Goal: Transaction & Acquisition: Purchase product/service

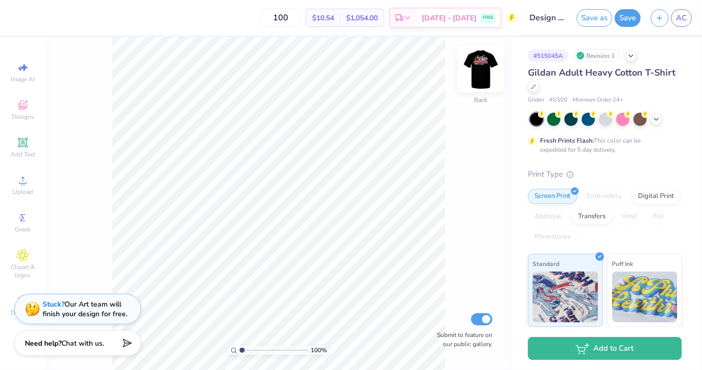
click at [481, 72] on img at bounding box center [481, 69] width 41 height 41
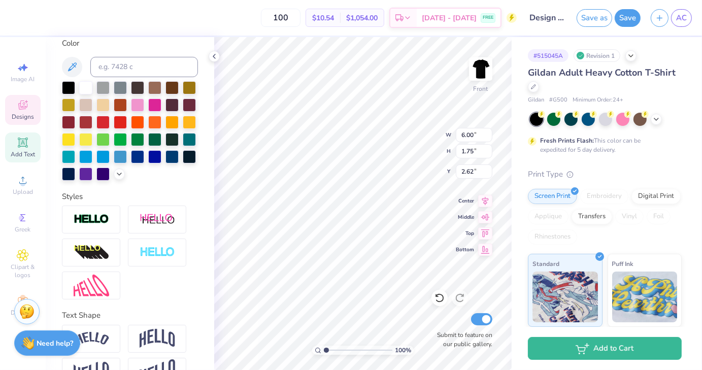
scroll to position [237, 0]
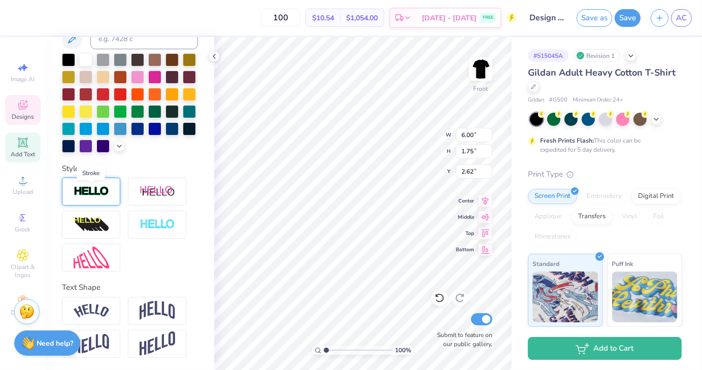
click at [80, 191] on img at bounding box center [92, 192] width 36 height 12
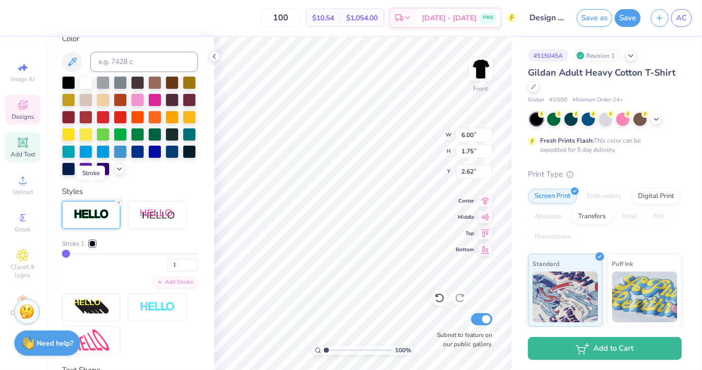
scroll to position [276, 0]
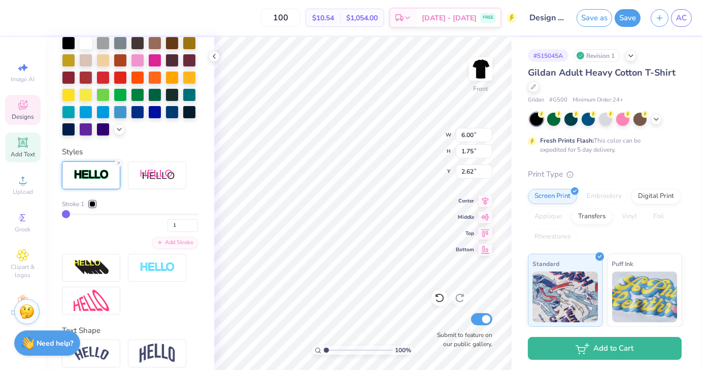
click at [92, 207] on div at bounding box center [92, 204] width 6 height 6
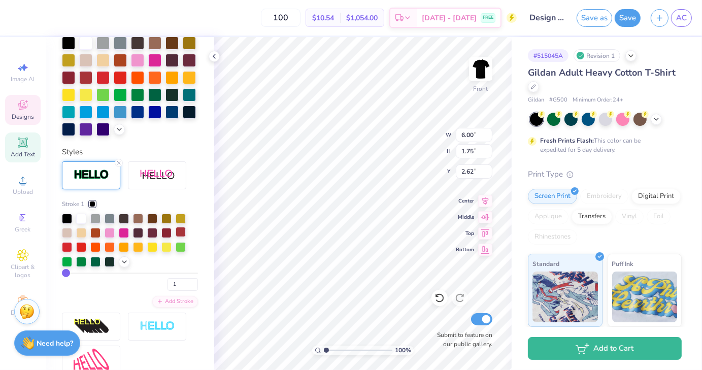
click at [182, 237] on div at bounding box center [181, 232] width 10 height 10
click at [119, 166] on icon at bounding box center [119, 163] width 6 height 6
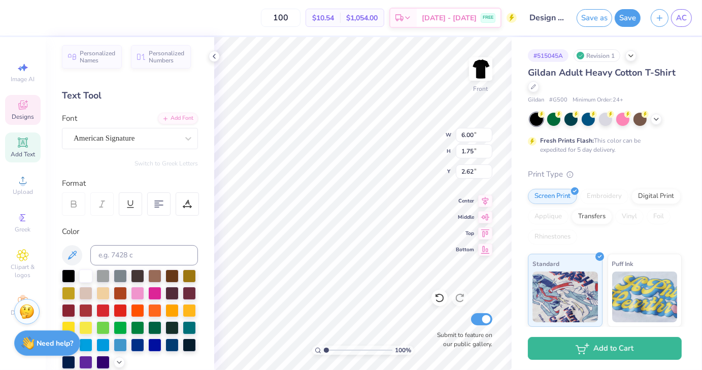
scroll to position [0, 0]
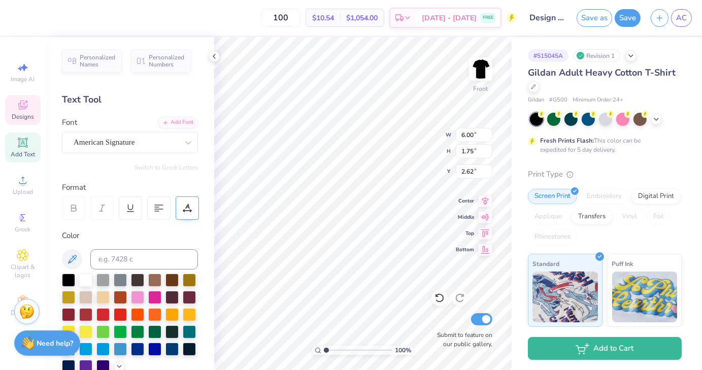
click at [188, 208] on icon at bounding box center [187, 208] width 9 height 9
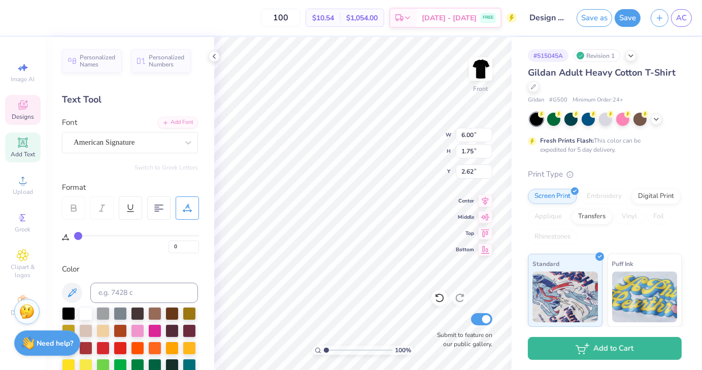
type input "1"
type input "2"
type input "3"
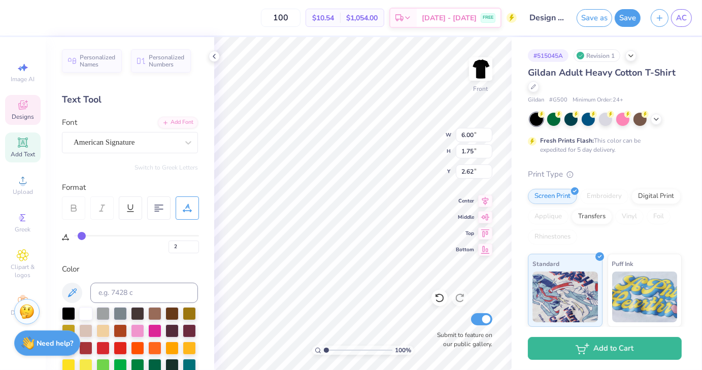
type input "3"
type input "4"
type input "5"
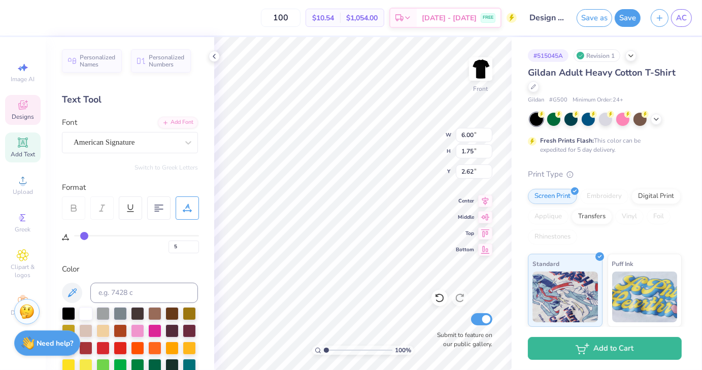
type input "6"
type input "7"
type input "8"
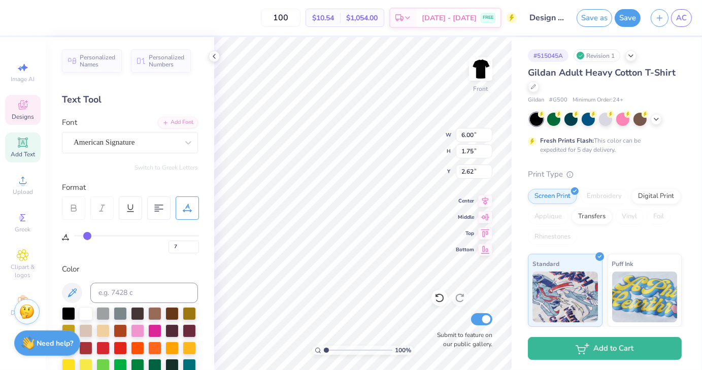
type input "8"
type input "9"
type input "10"
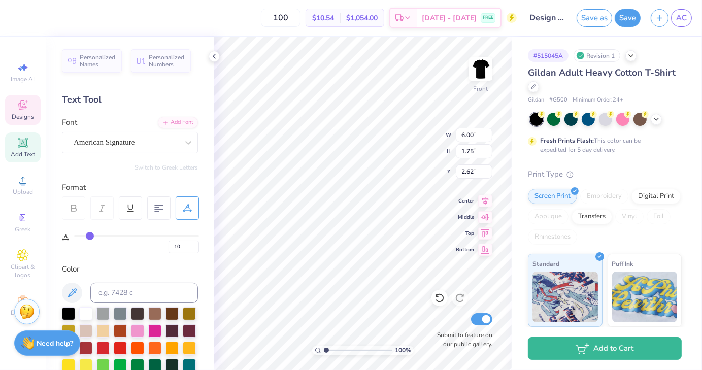
drag, startPoint x: 77, startPoint y: 236, endPoint x: 89, endPoint y: 237, distance: 12.2
click at [89, 237] on input "range" at bounding box center [136, 236] width 125 height 2
type input "9"
type input "7"
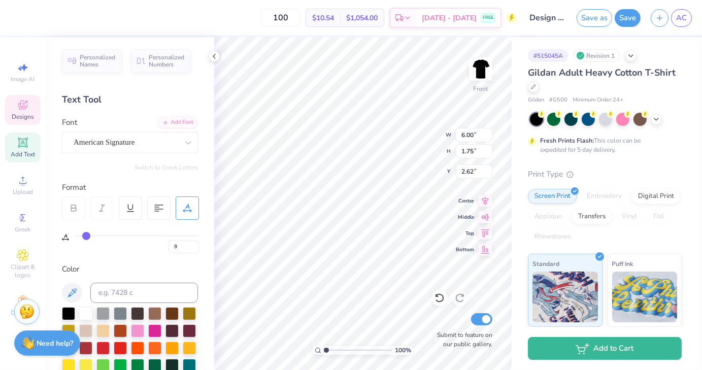
type input "7"
type input "5"
type input "2"
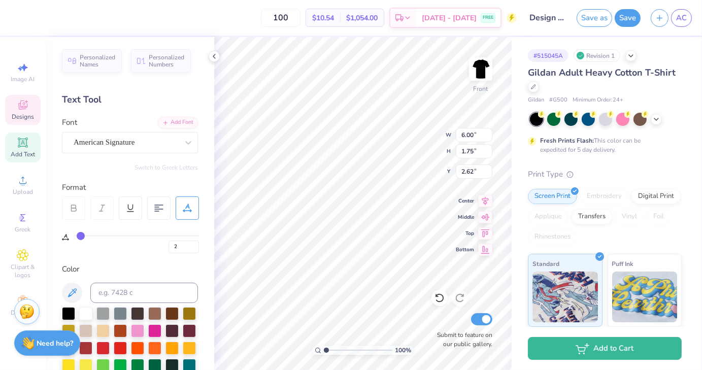
type input "0"
drag, startPoint x: 89, startPoint y: 235, endPoint x: 49, endPoint y: 233, distance: 40.2
click at [74, 235] on input "range" at bounding box center [136, 236] width 125 height 2
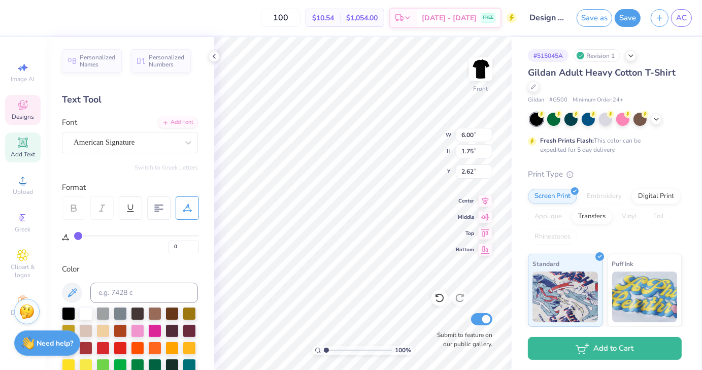
click at [99, 177] on div "Personalized Names Personalized Numbers Text Tool Add Font Font American Signat…" at bounding box center [130, 203] width 169 height 333
type input "3.00"
type input "7.05"
type input "2.05"
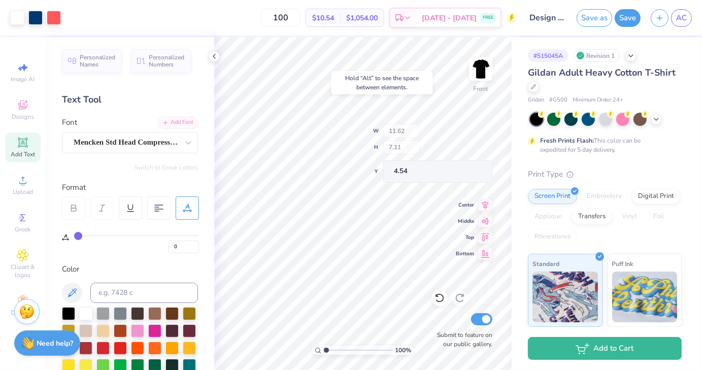
type input "4.54"
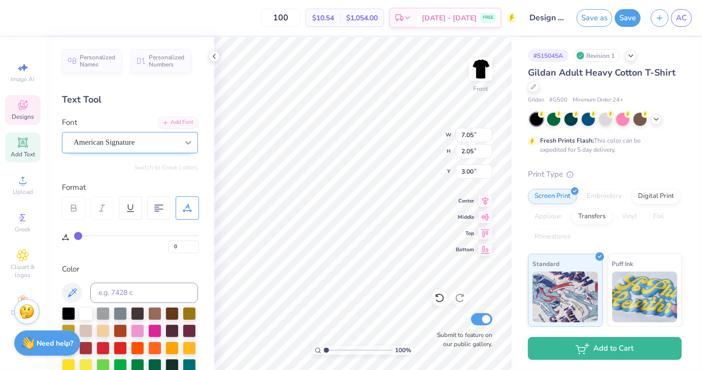
click at [183, 143] on icon at bounding box center [188, 143] width 10 height 10
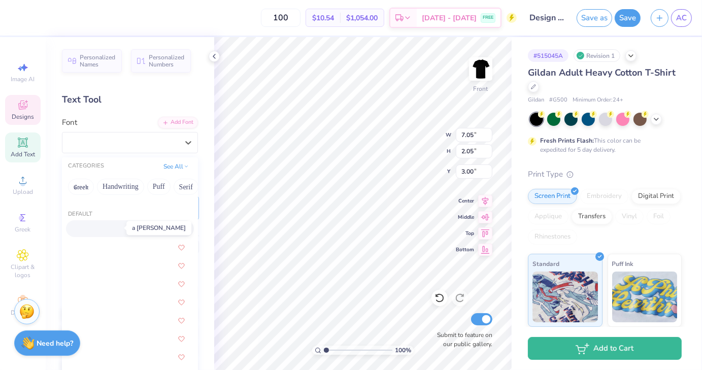
scroll to position [49, 0]
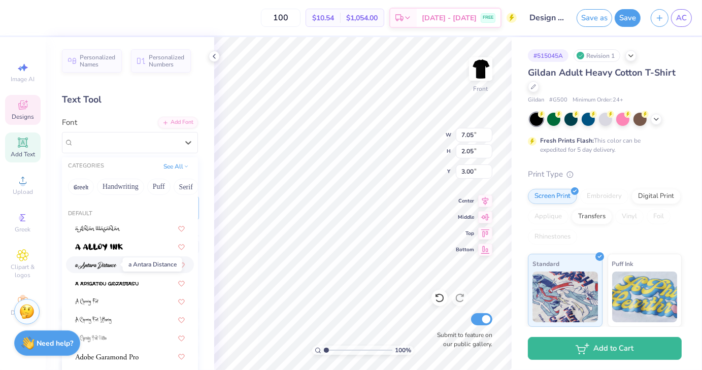
click at [105, 266] on img at bounding box center [96, 265] width 42 height 7
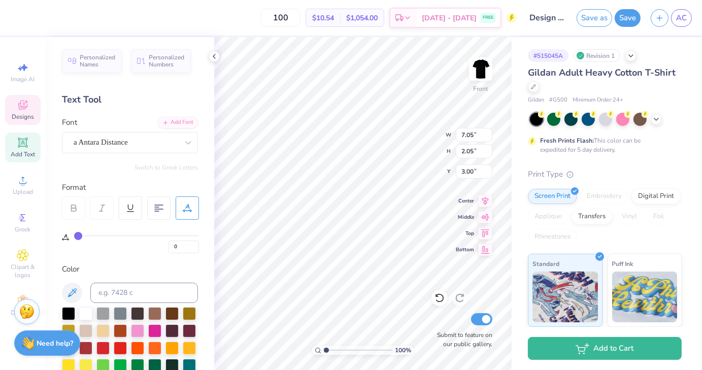
type input "8.05"
type input "2.65"
type input "2.70"
click at [419, 150] on div "100 % Front W 10.42 10.42 " H 2.82 2.82 " Y 4.54 4.54 " Center Middle Top Botto…" at bounding box center [363, 203] width 298 height 333
type input "11.62"
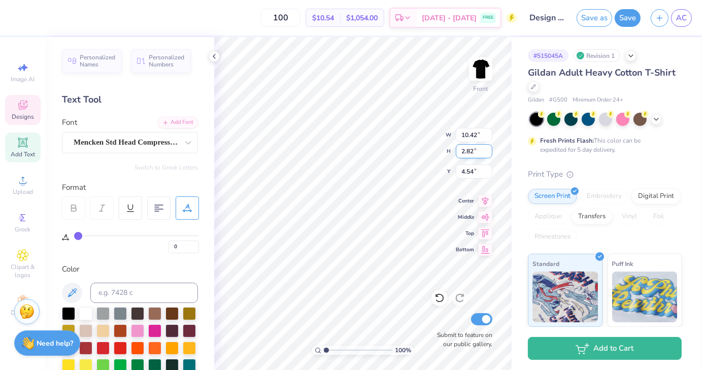
type input "8.95"
type input "2.70"
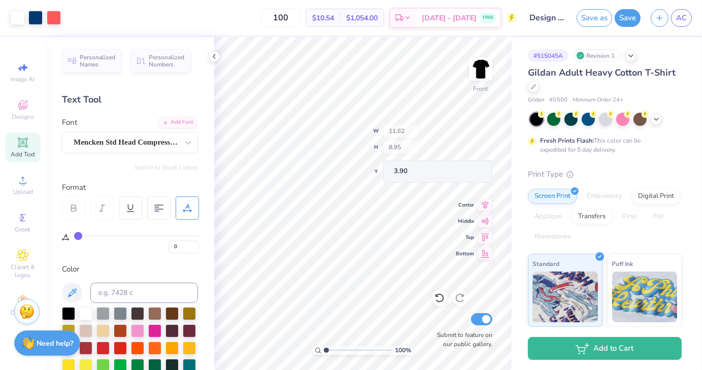
type input "3.90"
type input "3.00"
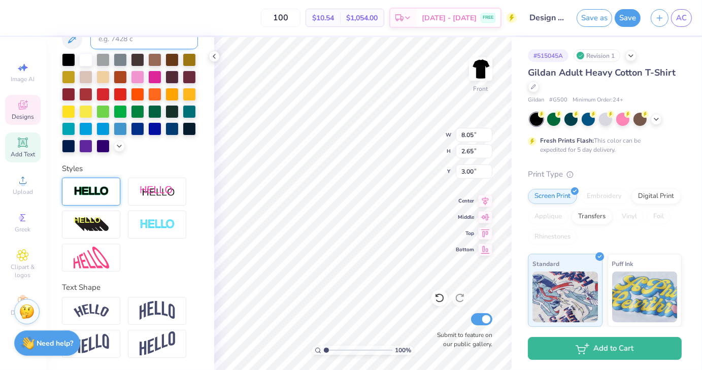
scroll to position [270, 0]
click at [154, 307] on img at bounding box center [158, 310] width 36 height 19
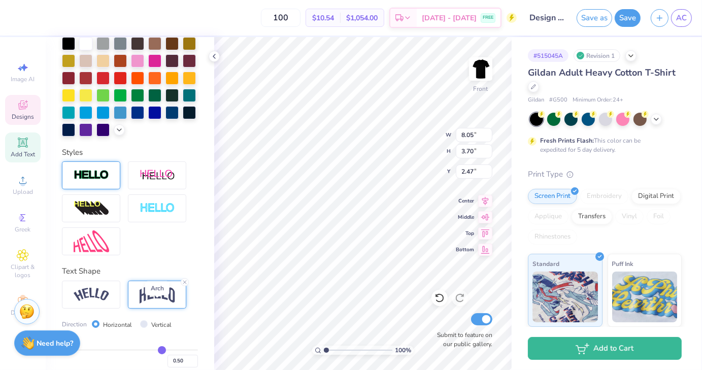
type input "3.70"
type input "2.47"
click at [95, 302] on img at bounding box center [92, 295] width 36 height 14
type input "10.55"
type input "3.24"
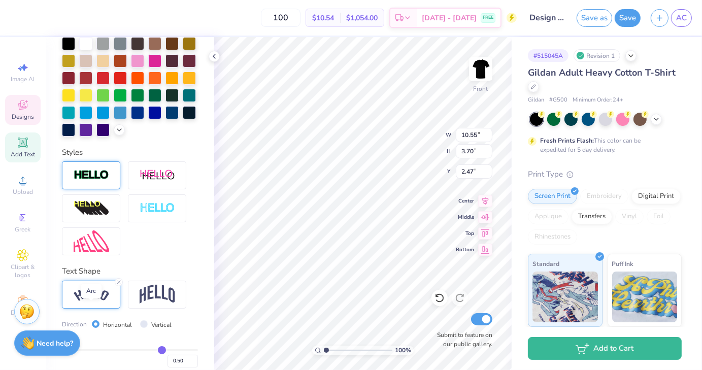
type input "2.70"
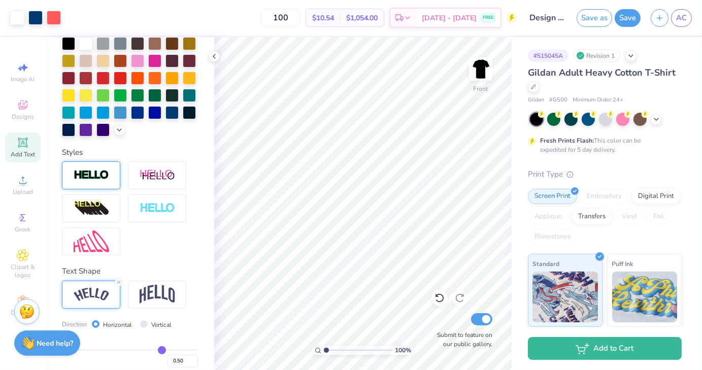
click at [115, 296] on div "Text Shape Direction Horizontal Vertical Bend 0.50" at bounding box center [130, 333] width 136 height 135
click at [119, 285] on icon at bounding box center [119, 282] width 6 height 6
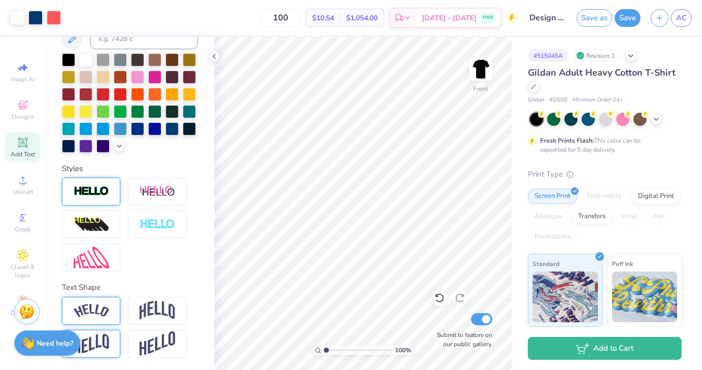
click at [96, 347] on img at bounding box center [92, 344] width 36 height 20
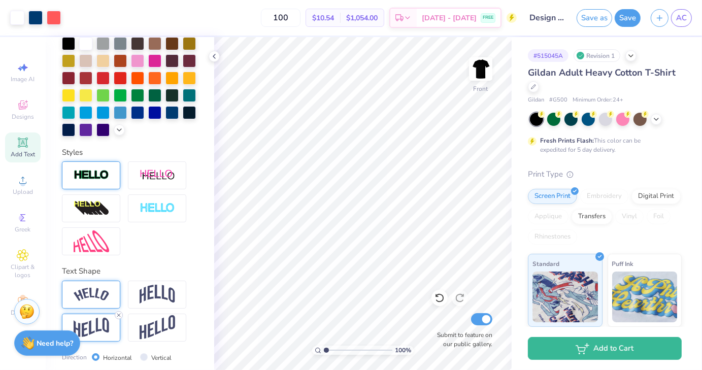
click at [120, 318] on icon at bounding box center [119, 315] width 6 height 6
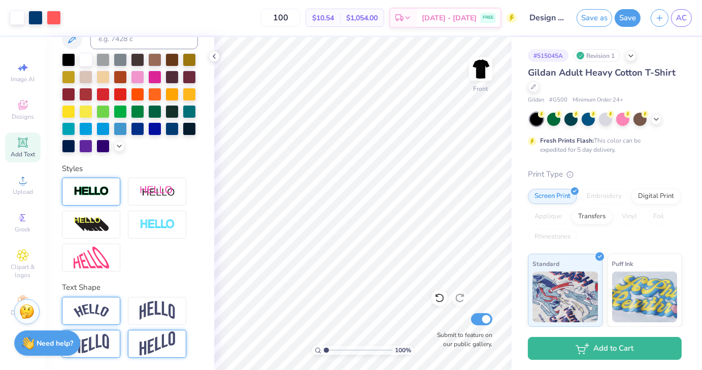
click at [173, 343] on img at bounding box center [158, 344] width 36 height 25
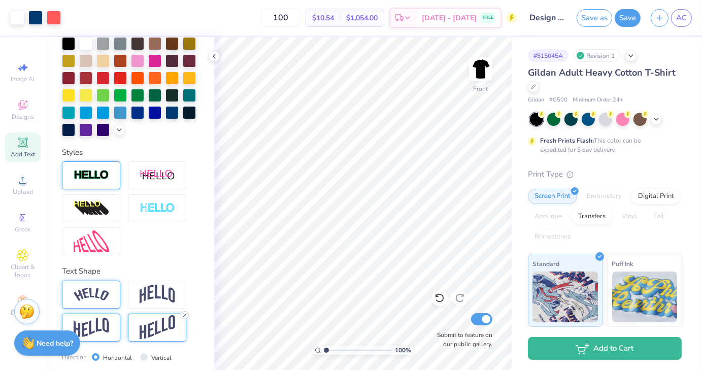
click at [184, 317] on line at bounding box center [184, 315] width 3 height 3
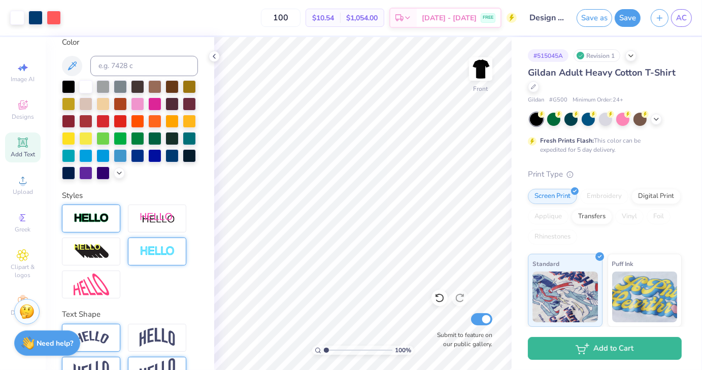
scroll to position [226, 0]
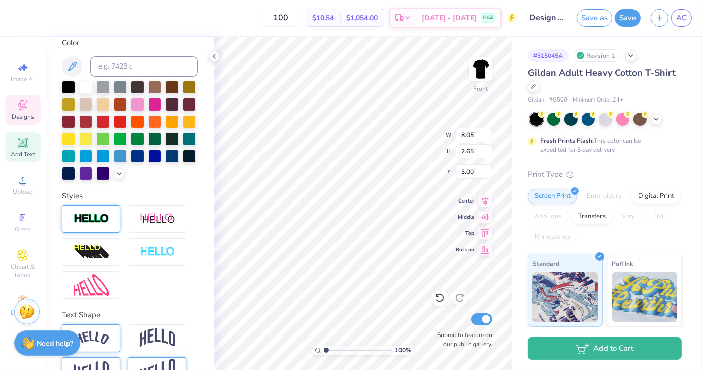
type input "6.61"
type input "2.18"
type input "3.56"
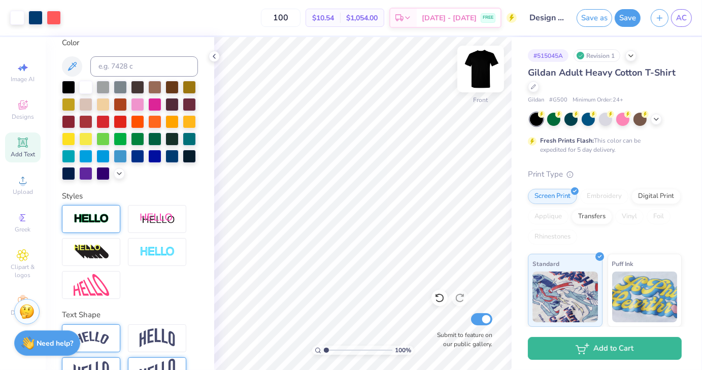
click at [487, 75] on img at bounding box center [481, 69] width 41 height 41
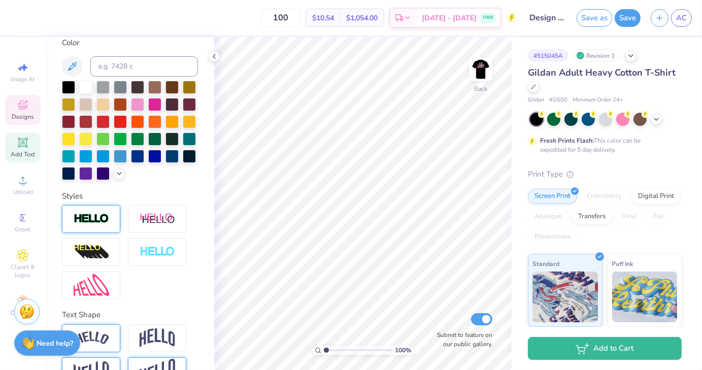
click at [22, 114] on span "Designs" at bounding box center [23, 117] width 22 height 8
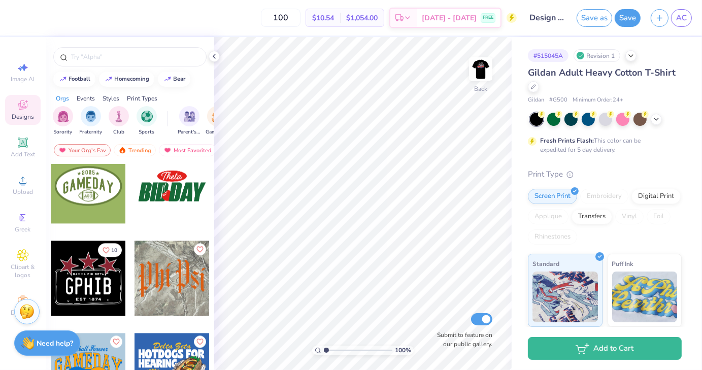
scroll to position [9260, 0]
click at [85, 285] on div at bounding box center [88, 277] width 75 height 75
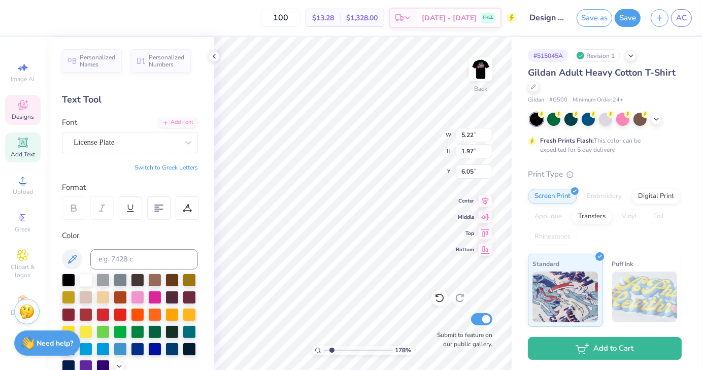
scroll to position [8, 1]
type input "1.78055587247127"
type textarea "C"
type input "1.78055587247127"
type textarea "CC"
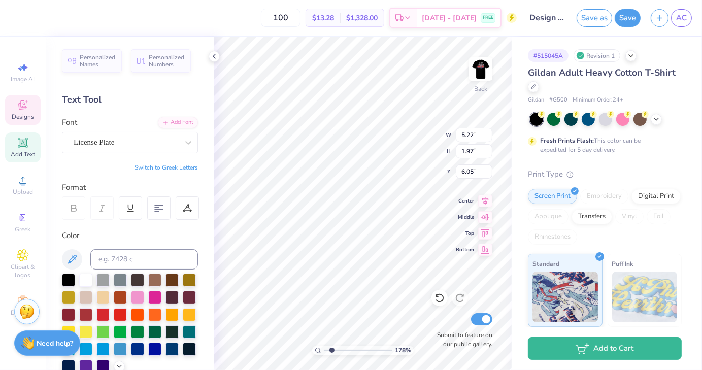
type input "1.78055587247127"
type textarea "CCV"
type input "1.78055587247127"
type textarea "CCVT"
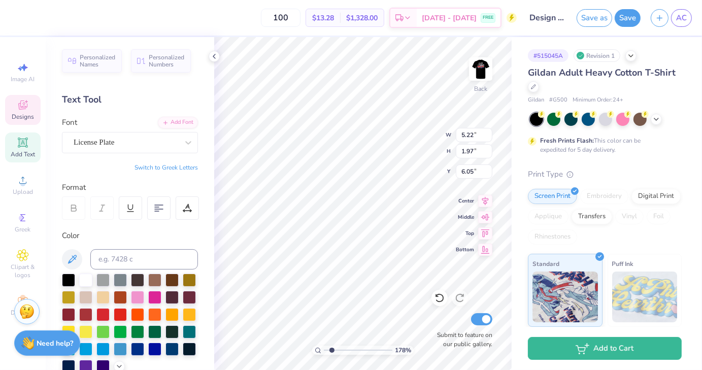
type input "1.78055587247127"
type input "3.58"
type input "0.21"
type input "5.49"
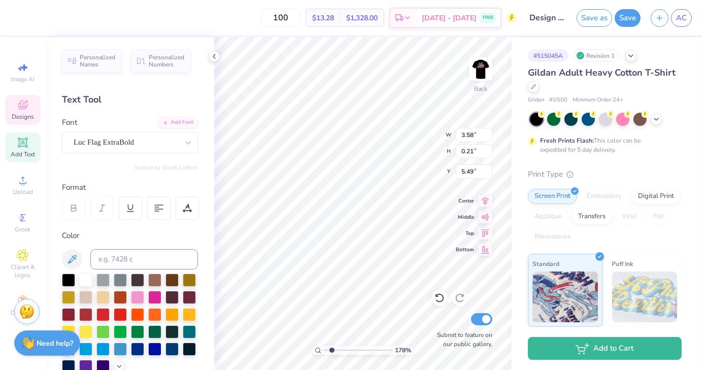
type input "1.78055587247127"
type textarea "g phi beta"
type input "1.78055587247127"
type textarea "phi beta"
type input "1.78055587247127"
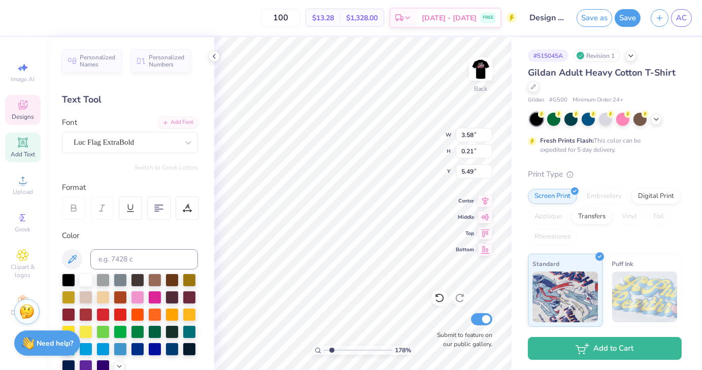
type textarea "V phi beta"
type input "1.78055587247127"
type textarea "Vi phi beta"
type input "1.78055587247127"
type textarea "Vir phi beta"
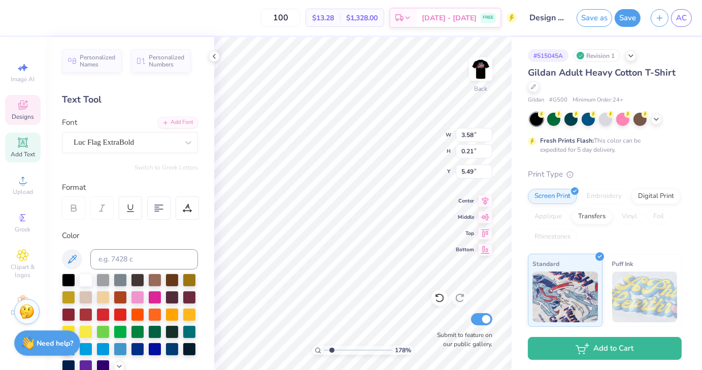
type input "1.78055587247127"
type textarea "Virg phi beta"
type input "1.78055587247127"
type textarea "Virgi phi beta"
type input "1.78055587247127"
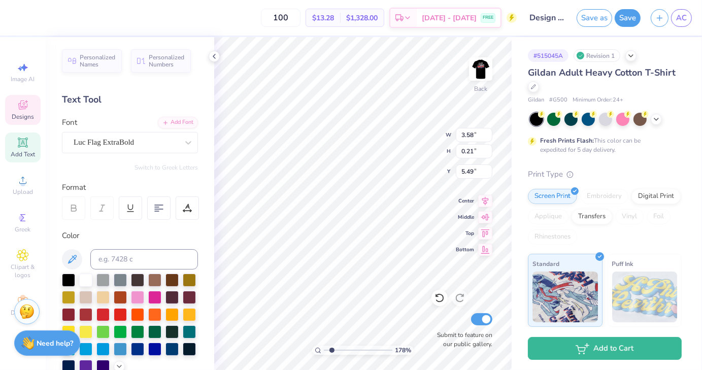
type textarea "Virgin phi beta"
type input "1.78055587247127"
type textarea "Virginia phi beta"
type input "1.78055587247127"
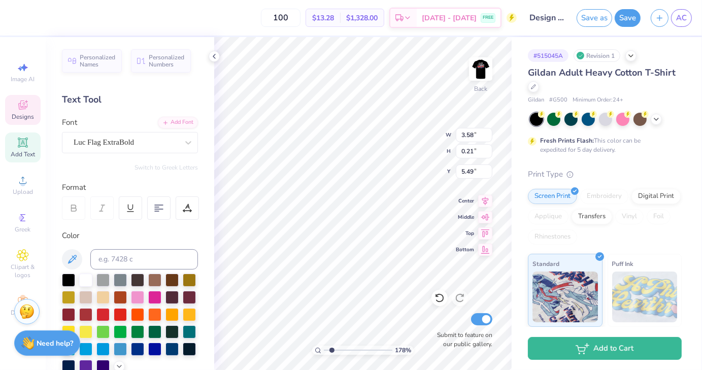
type textarea "Virginia phi bet"
type input "1.78055587247127"
type textarea "Virginia phi be"
type input "1.78055587247127"
type textarea "Virginia phi b"
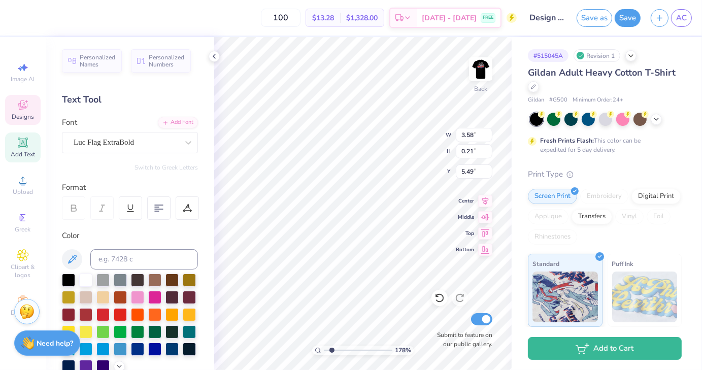
type input "1.78055587247127"
type textarea "Virginia phi"
type input "1.78055587247127"
type textarea "Virginia phi"
type input "1.78055587247127"
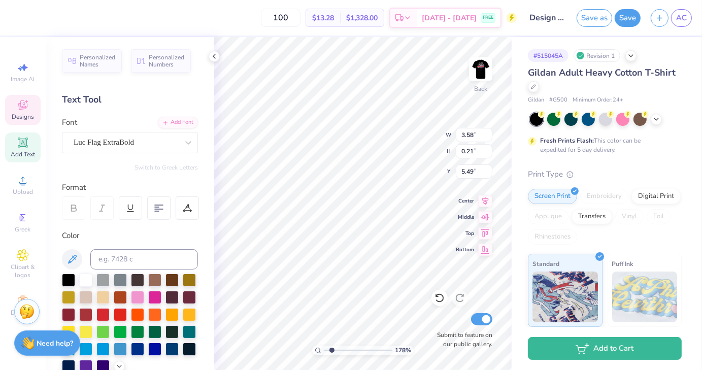
type textarea "Virginia ph"
type input "1.78055587247127"
type textarea "Virginia p"
type input "1.78055587247127"
type textarea "[US_STATE]"
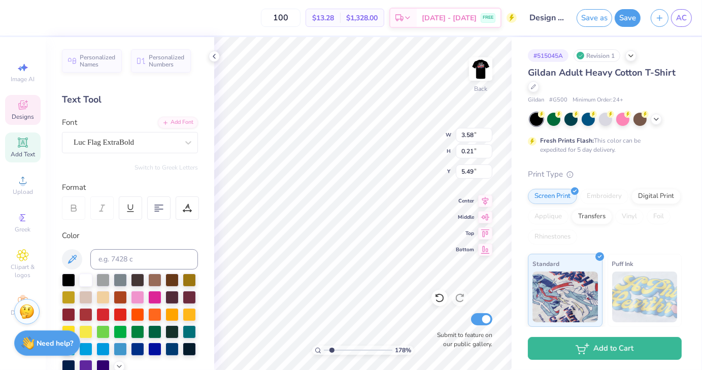
scroll to position [8, 3]
type input "1.78055587247127"
type textarea "Virginia T"
type input "1.78055587247127"
type textarea "Virginia Te"
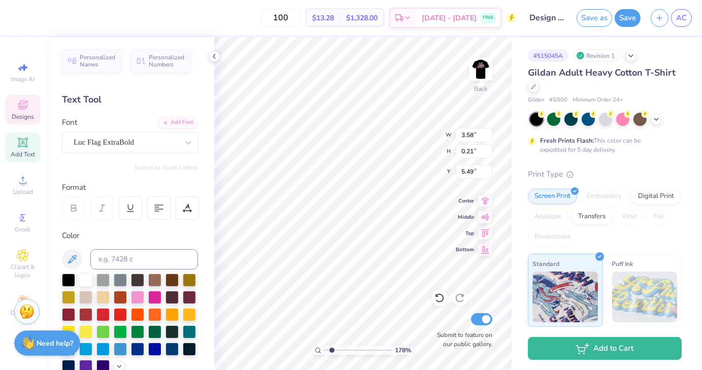
type input "1.78055587247127"
type textarea "Virginia Tech"
type input "1.78055587247127"
type textarea "EST 187"
type input "1.78055587247127"
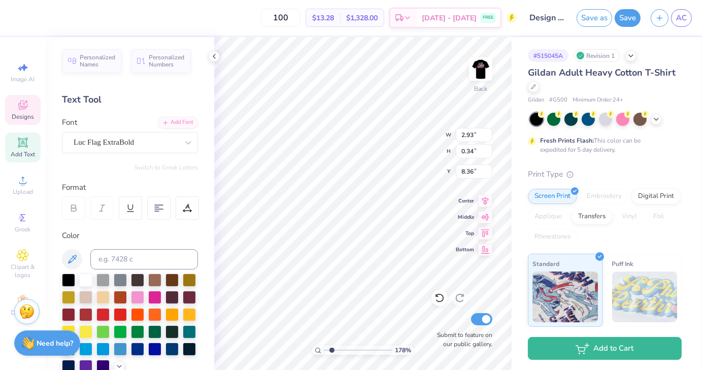
type textarea "EST 18"
type input "1.78055587247127"
type textarea "EST 1"
type input "1.78055587247127"
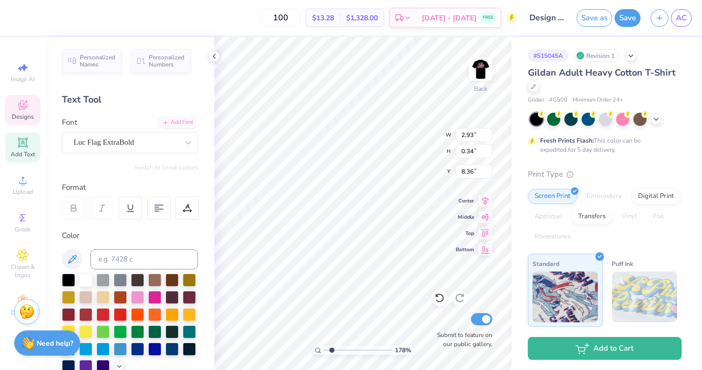
type textarea "EST 19"
type input "1.78055587247127"
type textarea "EST 199"
type input "1.78055587247127"
type textarea "EST 1997"
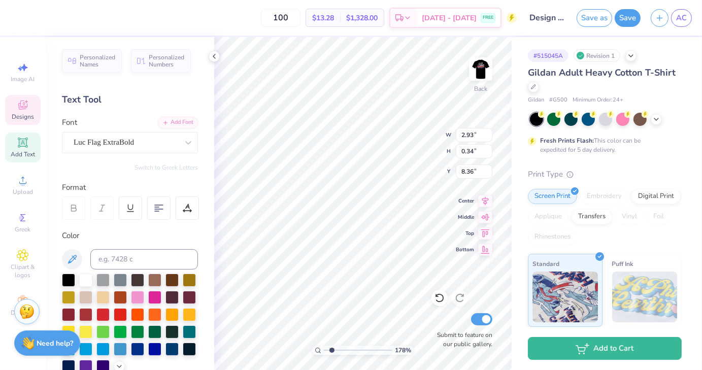
scroll to position [8, 3]
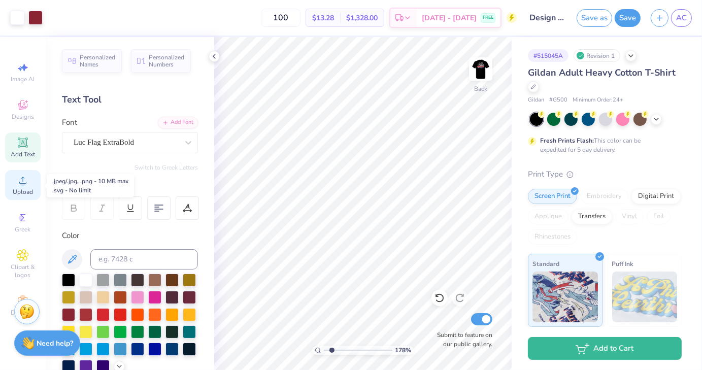
click at [23, 192] on span "Upload" at bounding box center [23, 192] width 20 height 8
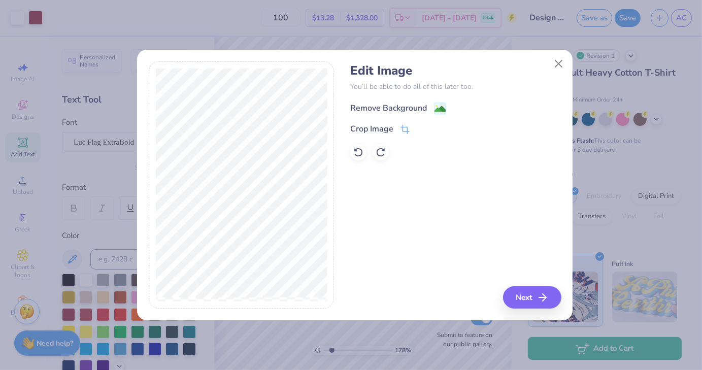
click at [442, 106] on image at bounding box center [440, 109] width 11 height 11
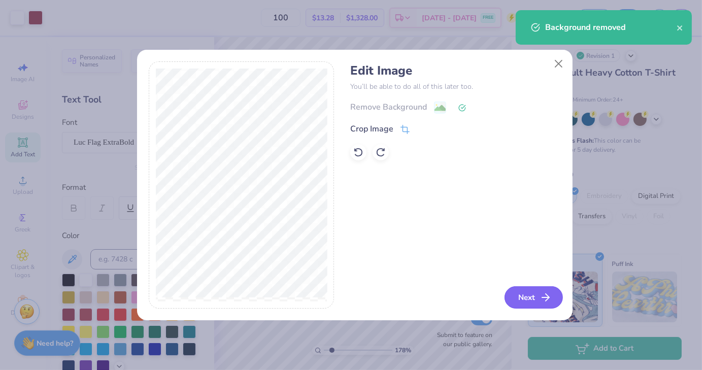
click at [524, 300] on button "Next" at bounding box center [534, 297] width 58 height 22
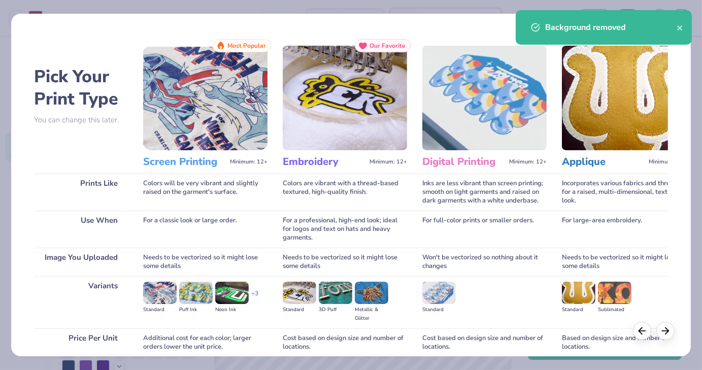
scroll to position [85, 0]
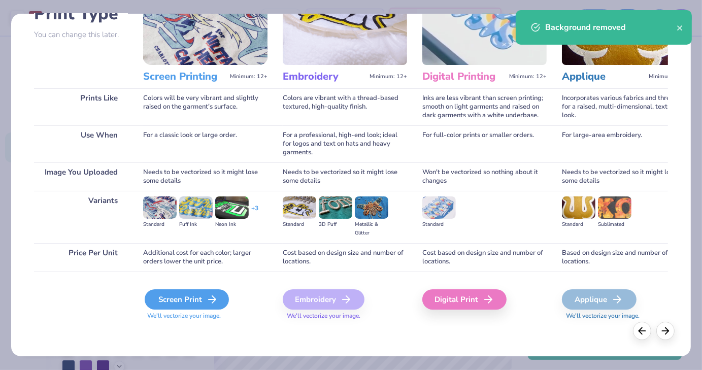
click at [212, 301] on icon at bounding box center [212, 300] width 12 height 12
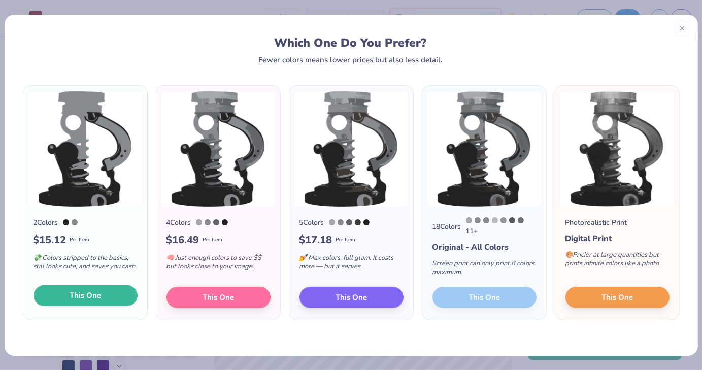
click at [101, 304] on button "This One" at bounding box center [86, 295] width 104 height 21
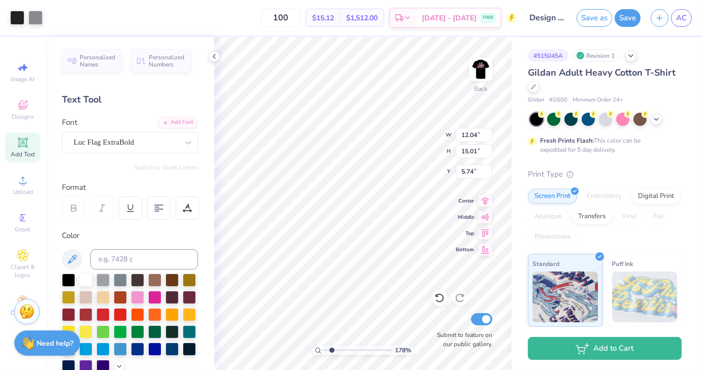
type input "1.78055587247127"
type input "6.03"
type input "7.52"
type input "13.23"
type input "1.78055587247127"
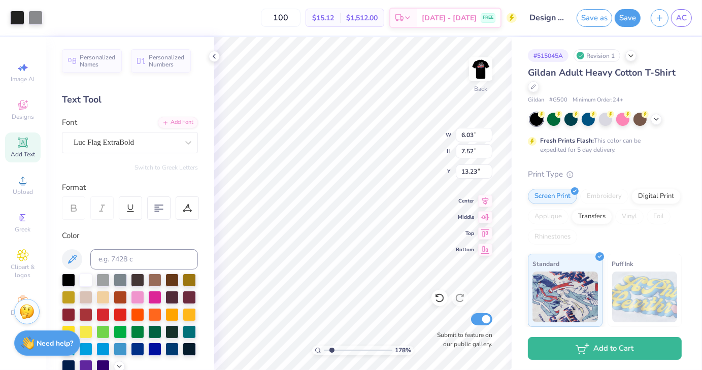
type input "8.57"
type input "1.78055587247127"
type input "3.27"
type input "4.08"
type input "1.78055587247127"
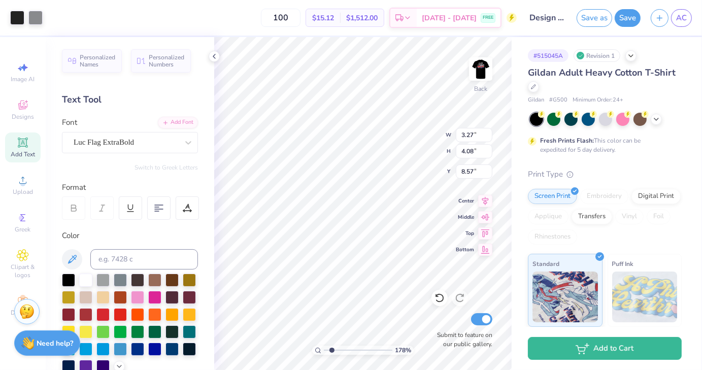
type input "10.09"
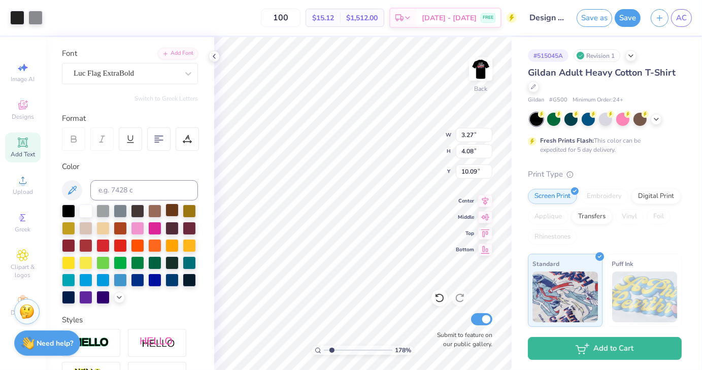
scroll to position [68, 0]
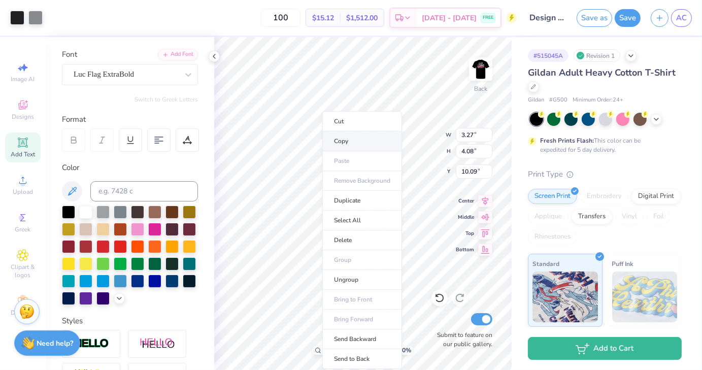
click at [363, 144] on li "Copy" at bounding box center [362, 142] width 80 height 20
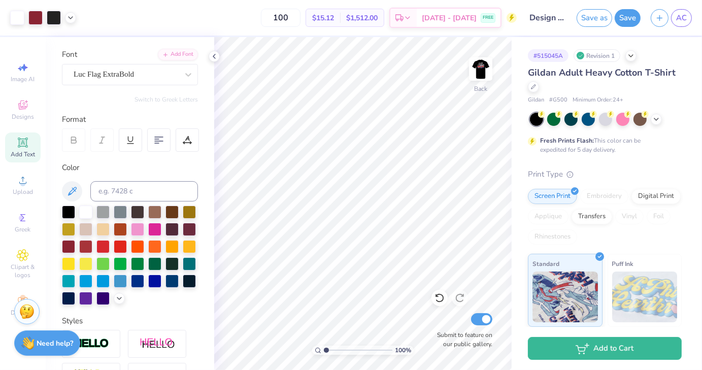
type input "1"
click at [427, 165] on li "Paste" at bounding box center [420, 161] width 80 height 20
click at [369, 164] on li "Paste" at bounding box center [368, 161] width 80 height 20
type input "15.80"
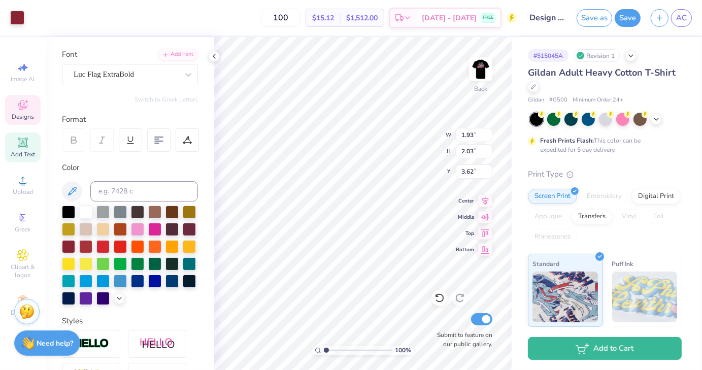
type input "3.27"
type input "4.08"
type input "10.09"
click at [37, 17] on div at bounding box center [35, 17] width 14 height 14
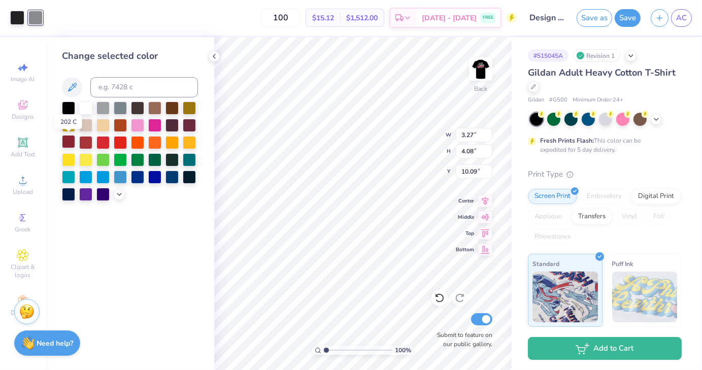
click at [68, 140] on div at bounding box center [68, 141] width 13 height 13
click at [105, 104] on div at bounding box center [102, 107] width 13 height 13
click at [165, 254] on div "Change selected color" at bounding box center [130, 203] width 169 height 333
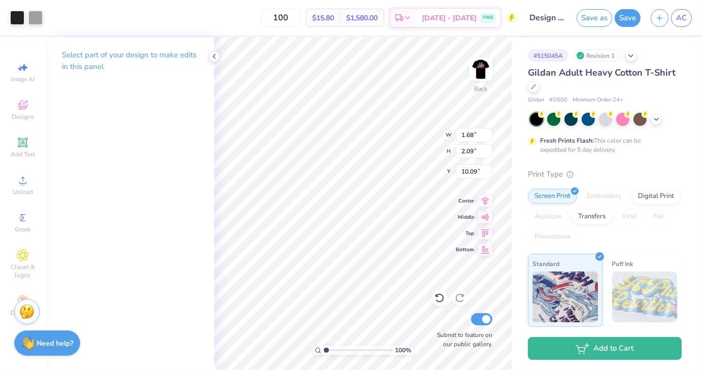
type input "1.68"
type input "2.09"
type input "3.27"
type input "4.08"
type input "9.84"
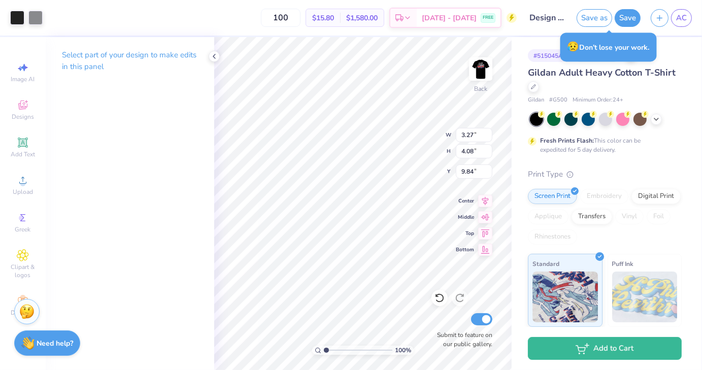
type input "1.70"
type input "2.13"
type input "3.27"
type input "4.08"
type input "15.80"
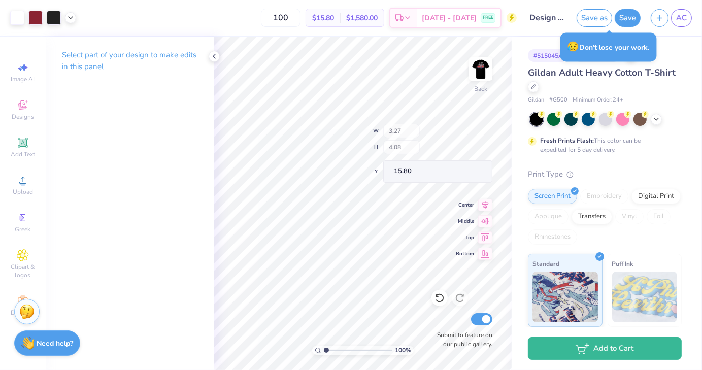
type input "1.36"
type input "1.70"
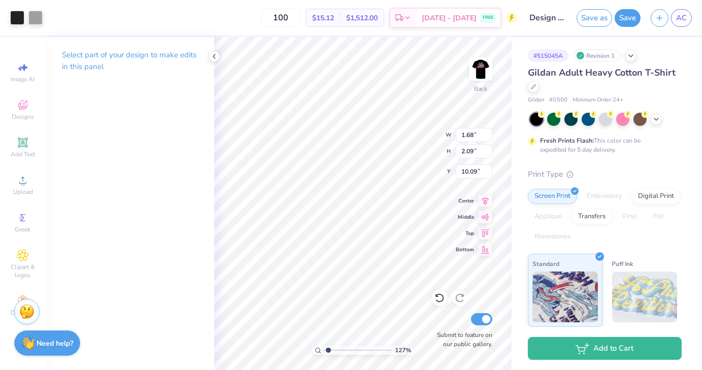
type input "1.26868906660258"
type input "3.63"
type input "1.26868906660258"
type input "1.79"
type input "2.29"
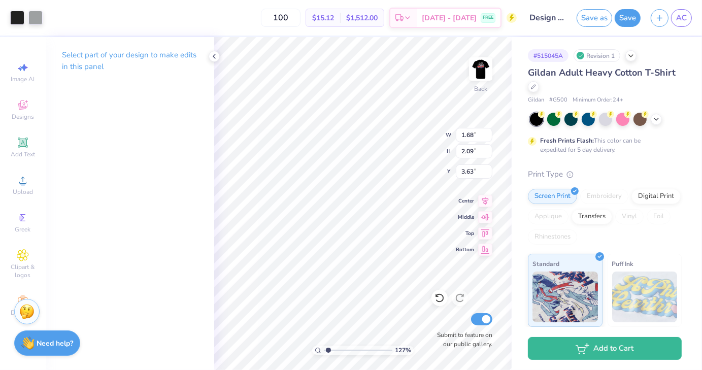
type input "3.61"
type input "1.26868906660258"
type input "3.23"
type input "1.26868906660258"
type input "3.23"
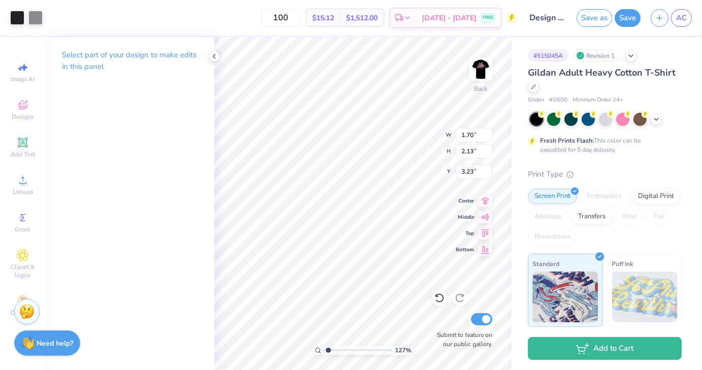
type input "1.26868906660258"
type input "1.36"
type input "1.70"
type input "15.80"
type input "1.26868906660258"
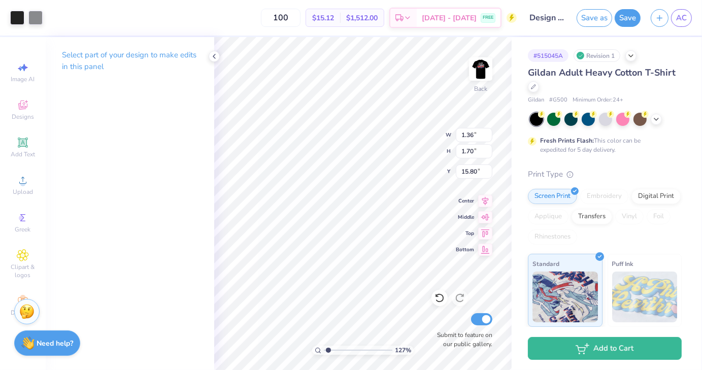
type input "3.44"
type input "1.26868906660258"
type input "1.50"
type input "1.76"
type input "3.41"
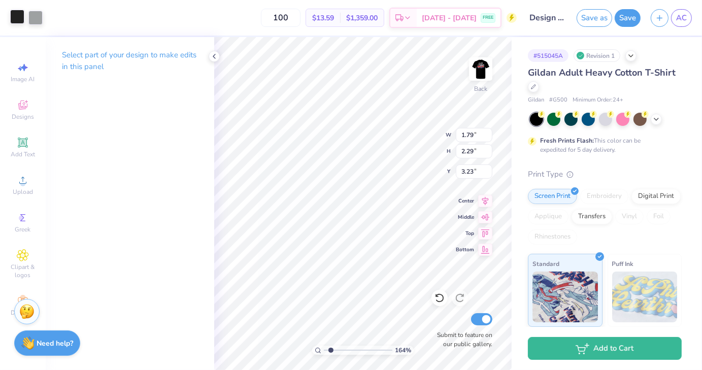
click at [17, 19] on div at bounding box center [17, 17] width 14 height 14
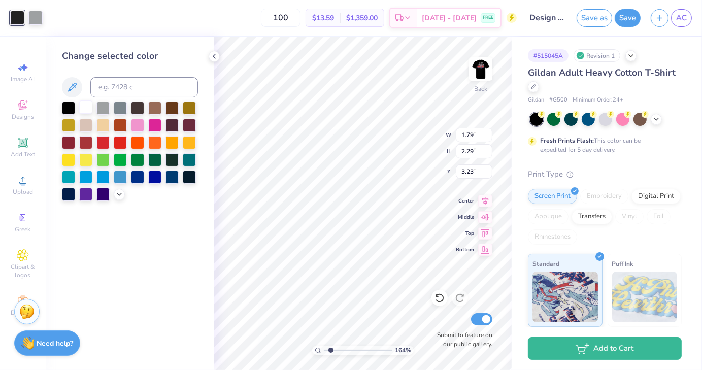
click at [85, 108] on div at bounding box center [85, 107] width 13 height 13
click at [36, 16] on div at bounding box center [35, 17] width 14 height 14
click at [67, 108] on div at bounding box center [68, 107] width 13 height 13
click at [104, 109] on div at bounding box center [102, 107] width 13 height 13
click at [67, 143] on div at bounding box center [68, 141] width 13 height 13
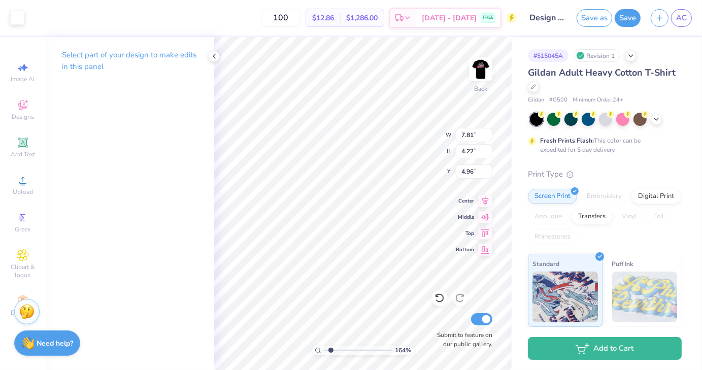
type input "1.63911162052113"
type input "3.75"
type input "2.03"
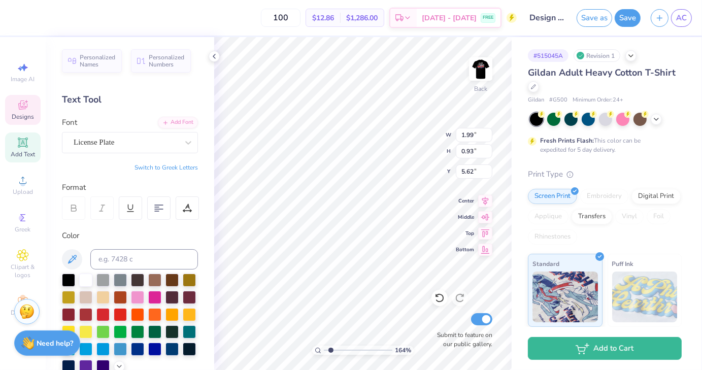
type input "1.63911162052113"
type input "5.33"
click at [443, 303] on icon at bounding box center [440, 298] width 10 height 10
type input "1.63911162052113"
type input "5.62"
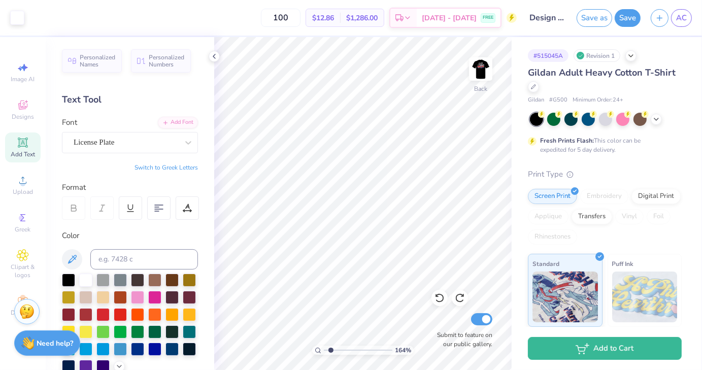
click at [540, 231] on div "Art colors 100 $12.86 Per Item $1,286.00 Total Est. Delivery Sep 15 - 18 FREE D…" at bounding box center [351, 185] width 702 height 370
type input "1.63911162052113"
type input "3.00"
drag, startPoint x: 330, startPoint y: 349, endPoint x: 346, endPoint y: 345, distance: 16.8
click at [346, 346] on input "range" at bounding box center [358, 350] width 69 height 9
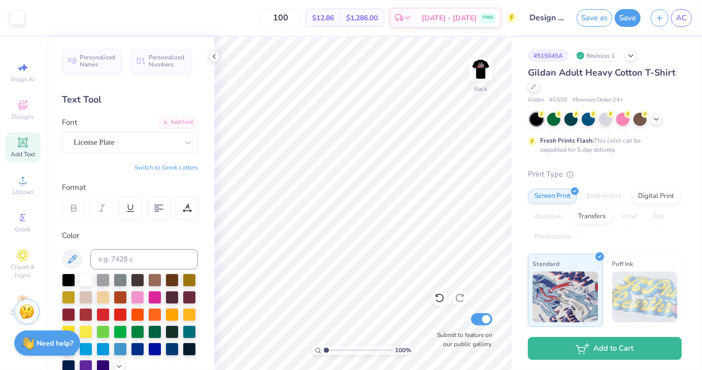
drag, startPoint x: 346, startPoint y: 352, endPoint x: 319, endPoint y: 350, distance: 26.5
type input "1"
click at [324, 350] on input "range" at bounding box center [358, 350] width 69 height 9
click at [475, 79] on img at bounding box center [481, 69] width 41 height 41
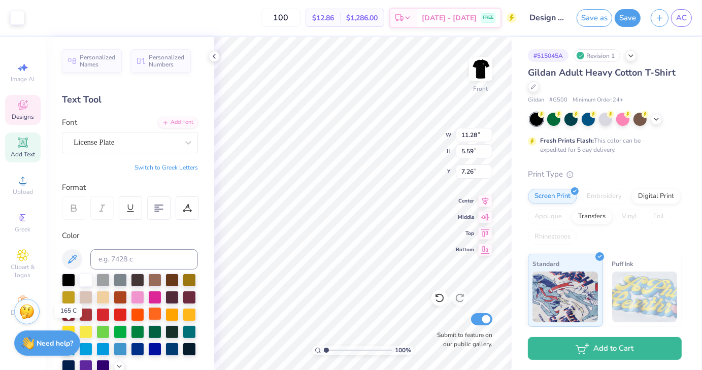
click at [148, 320] on div at bounding box center [154, 313] width 13 height 13
type input "11.50"
type input "4.95"
type input "7.21"
click at [15, 19] on div at bounding box center [17, 17] width 14 height 14
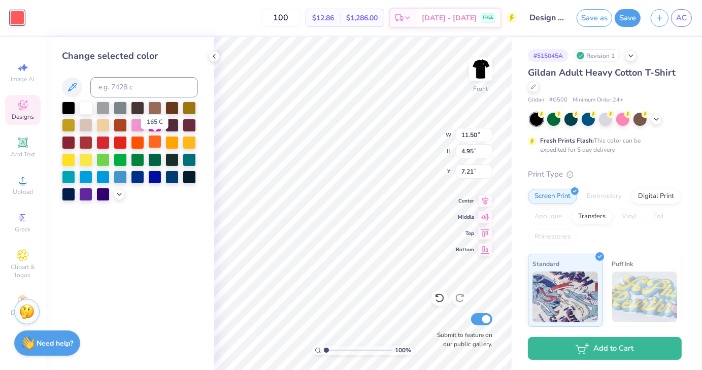
click at [155, 142] on div at bounding box center [154, 141] width 13 height 13
click at [86, 144] on div at bounding box center [85, 141] width 13 height 13
click at [116, 256] on div "Change selected color" at bounding box center [130, 203] width 169 height 333
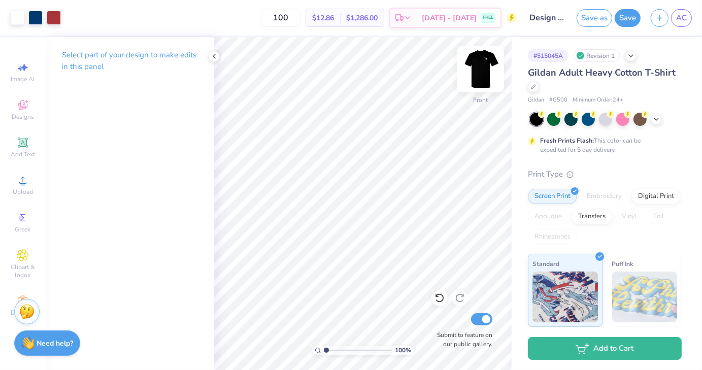
click at [482, 73] on img at bounding box center [481, 69] width 41 height 41
click at [482, 73] on img at bounding box center [481, 69] width 20 height 20
click at [634, 17] on button "Save" at bounding box center [628, 17] width 26 height 18
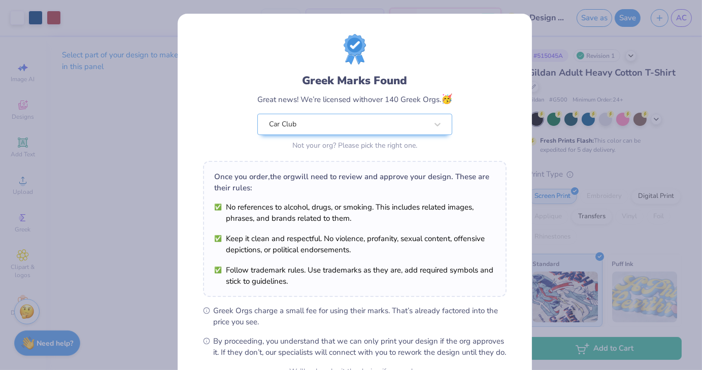
scroll to position [104, 0]
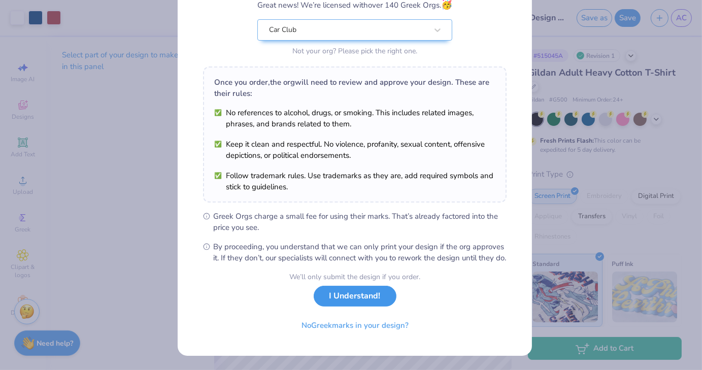
click at [341, 297] on button "I Understand!" at bounding box center [355, 296] width 83 height 21
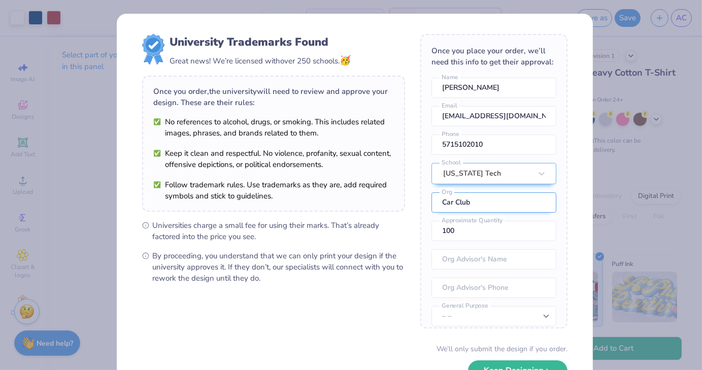
scroll to position [47, 0]
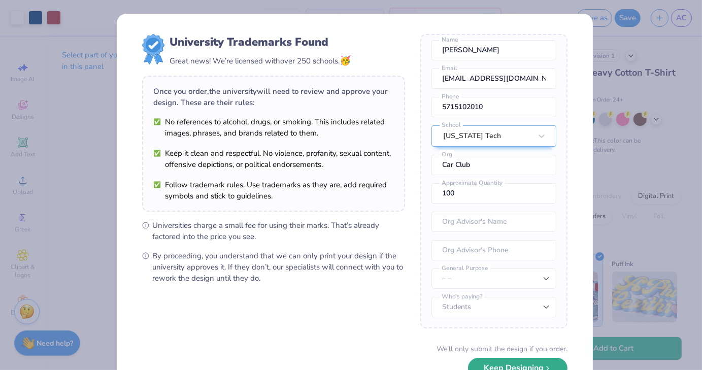
click at [503, 368] on button "Keep Designing" at bounding box center [518, 368] width 100 height 21
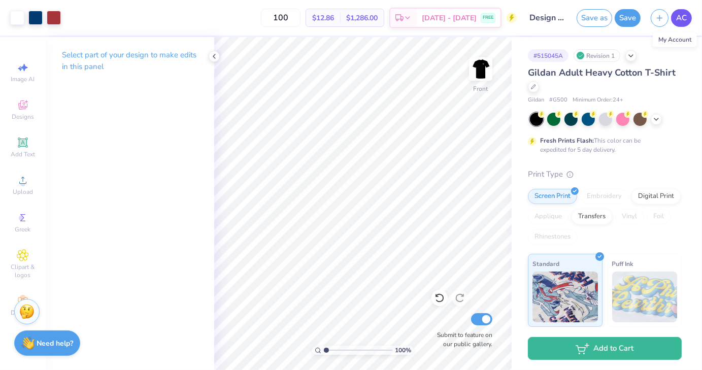
click at [680, 17] on span "AC" at bounding box center [681, 18] width 11 height 12
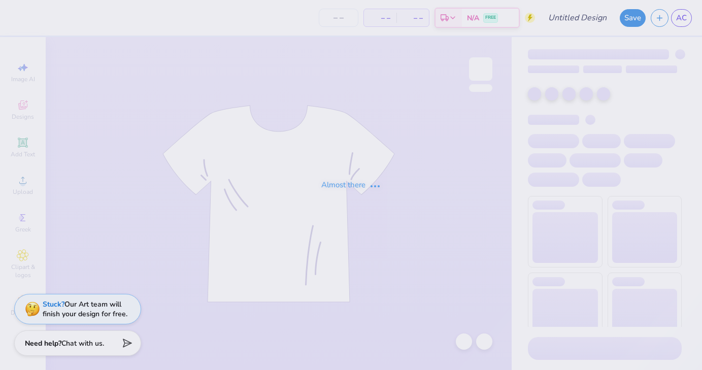
type input "Design three"
type input "100"
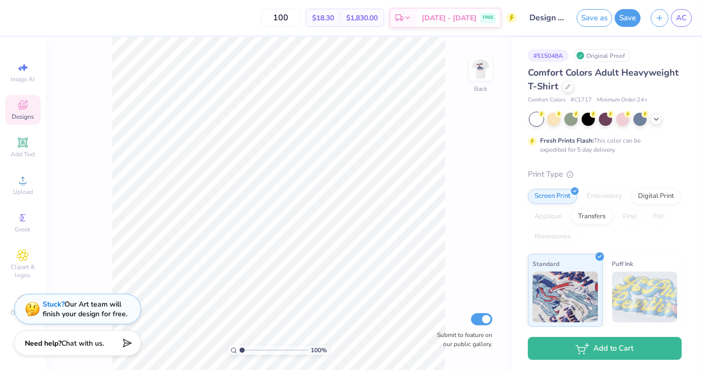
click at [21, 108] on icon at bounding box center [23, 106] width 8 height 7
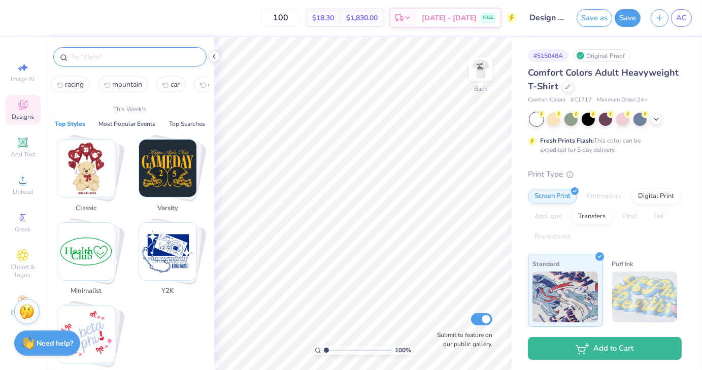
click at [109, 60] on input "text" at bounding box center [135, 57] width 130 height 10
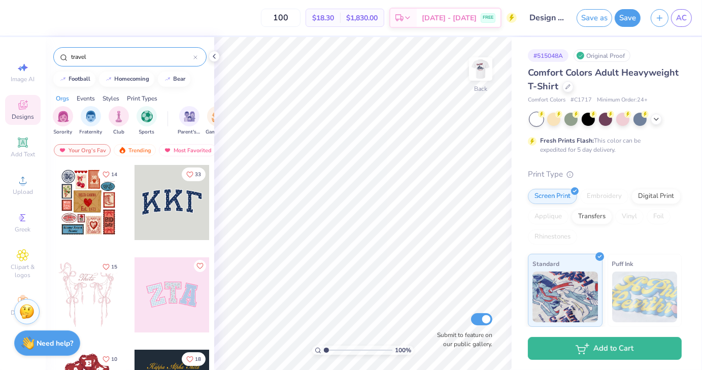
type input "travel"
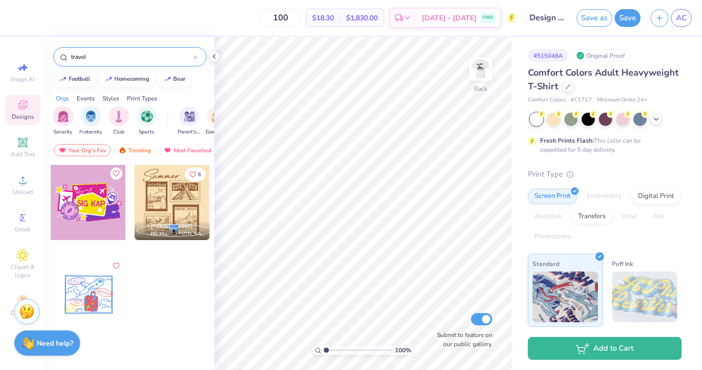
click at [165, 199] on div at bounding box center [172, 202] width 75 height 75
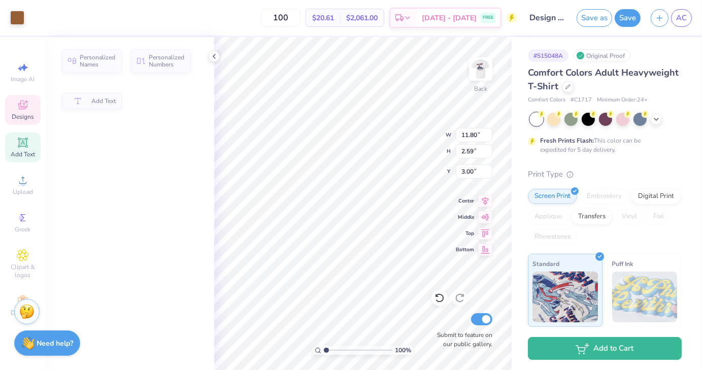
type input "2.59"
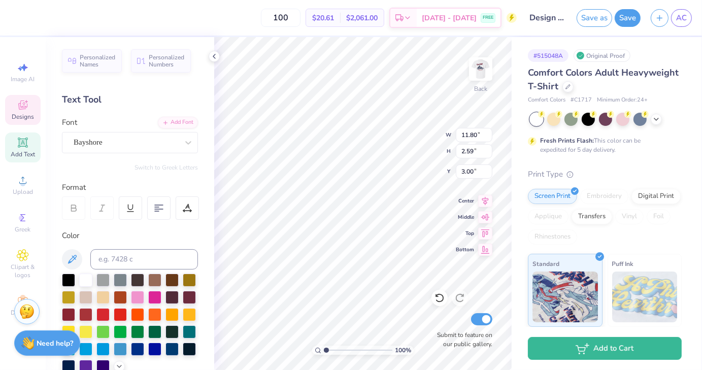
scroll to position [8, 1]
type textarea "'25"
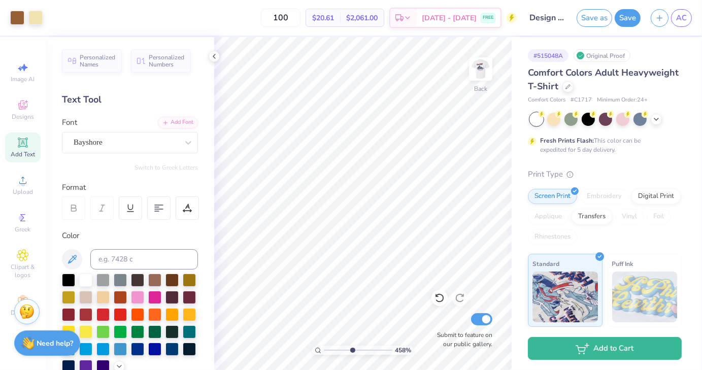
drag, startPoint x: 329, startPoint y: 350, endPoint x: 352, endPoint y: 348, distance: 23.0
type input "4.76"
click at [352, 348] on input "range" at bounding box center [358, 350] width 69 height 9
type input "0.96"
type input "0.17"
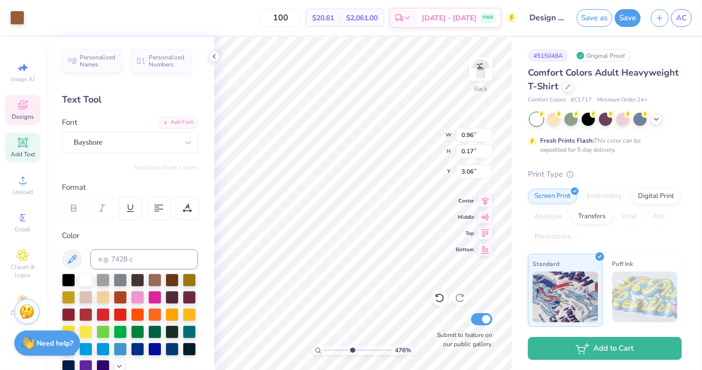
type input "3.16"
type textarea "C"
type textarea "Virginia Tech"
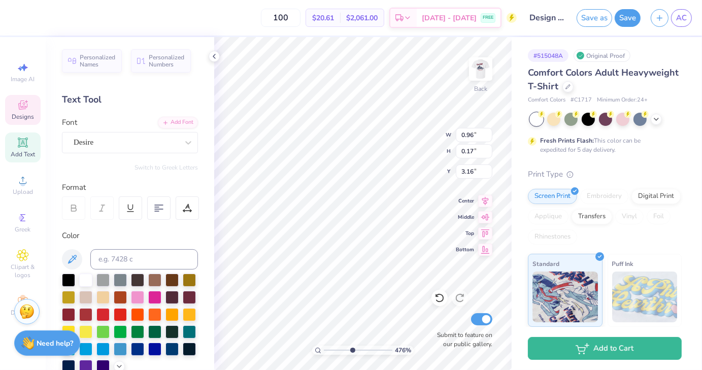
scroll to position [8, 3]
type input "1.25"
type input "0.25"
type input "3.13"
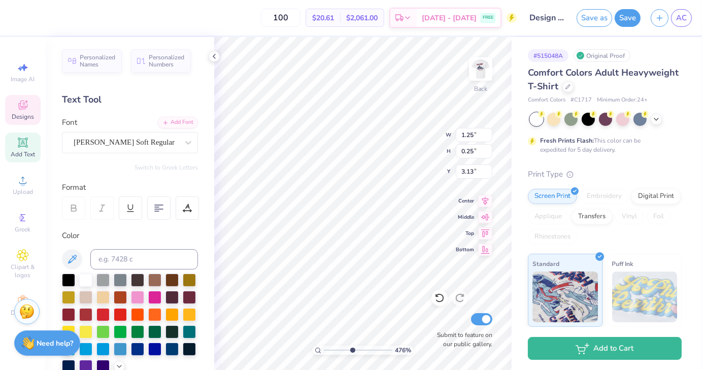
type textarea "Car Club"
type input "1.23"
type input "3.28"
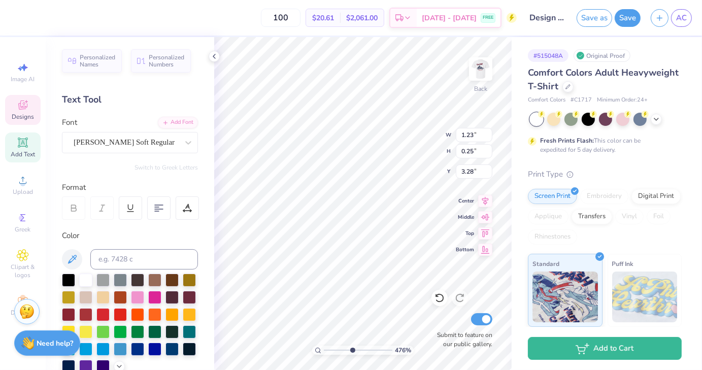
type textarea "Of [US_STATE] Tech"
type textarea "R"
type textarea "College Cup"
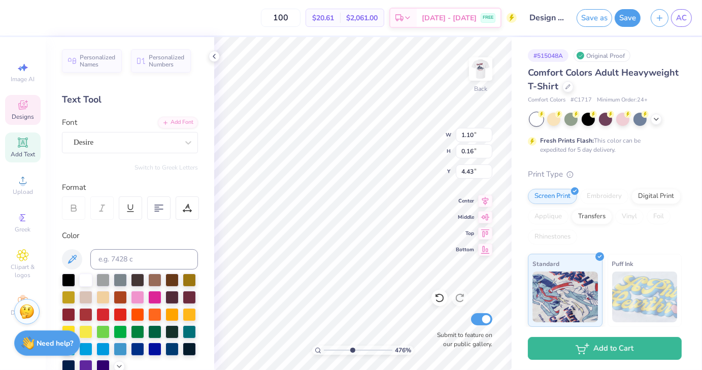
type input "1.10"
type input "0.16"
type input "4.43"
type textarea "C"
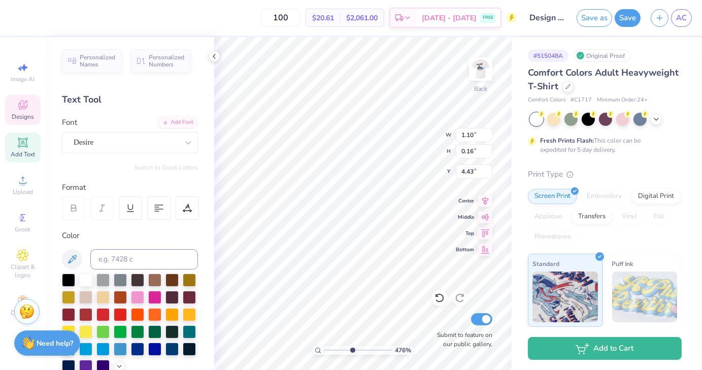
scroll to position [8, 1]
type textarea "Champions"
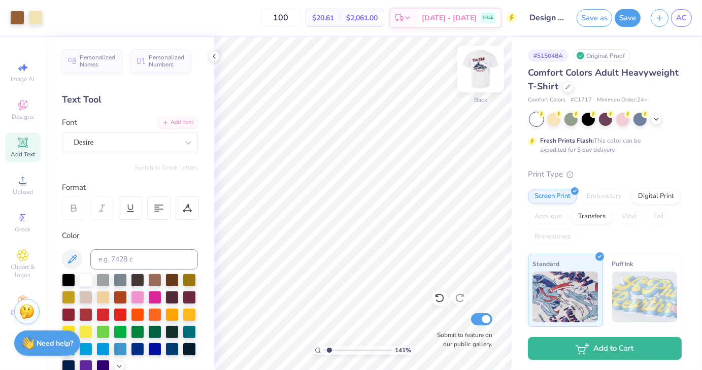
click at [477, 71] on img at bounding box center [481, 69] width 41 height 41
click at [480, 67] on img at bounding box center [481, 69] width 41 height 41
click at [20, 18] on div at bounding box center [17, 17] width 14 height 14
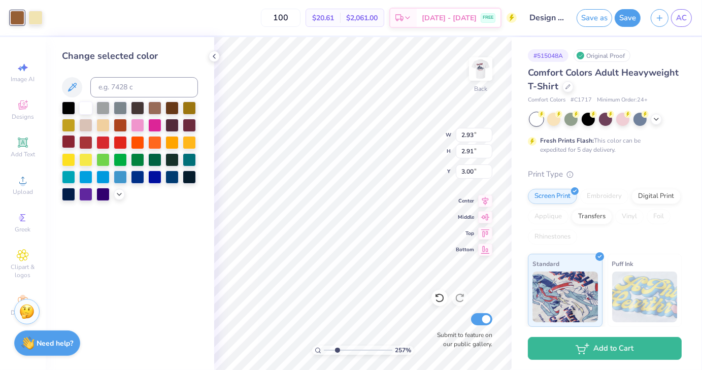
click at [70, 142] on div at bounding box center [68, 141] width 13 height 13
click at [35, 23] on div at bounding box center [35, 17] width 14 height 14
click at [137, 176] on div at bounding box center [137, 176] width 13 height 13
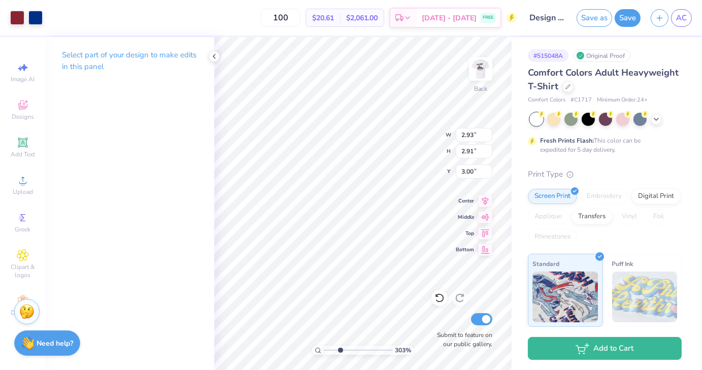
click at [45, 20] on div "Art colors 100 $20.61 Per Item $2,061.00 Total Est. Delivery Sep 15 - 18 FREE D…" at bounding box center [351, 18] width 702 height 36
click at [35, 19] on div at bounding box center [35, 17] width 14 height 14
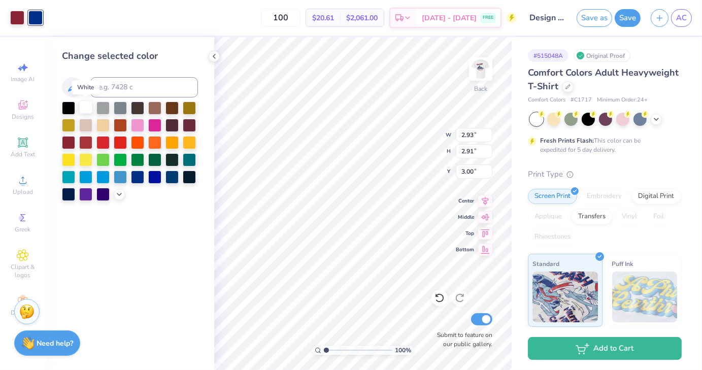
click at [85, 106] on div at bounding box center [85, 107] width 13 height 13
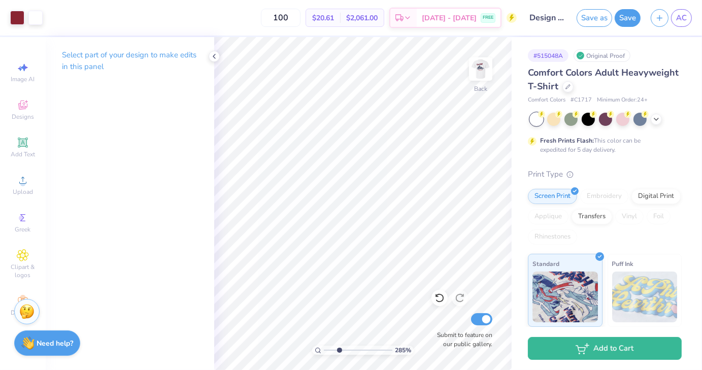
drag, startPoint x: 325, startPoint y: 351, endPoint x: 339, endPoint y: 350, distance: 14.2
click at [339, 350] on input "range" at bounding box center [358, 350] width 69 height 9
type input "3.11137967356339"
type input "3.25"
type input "4.42174176078316"
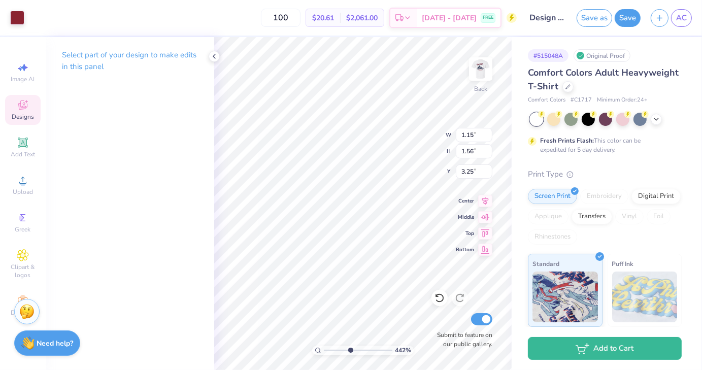
type input "3.16"
type input "4.42174176078316"
type input "3.00"
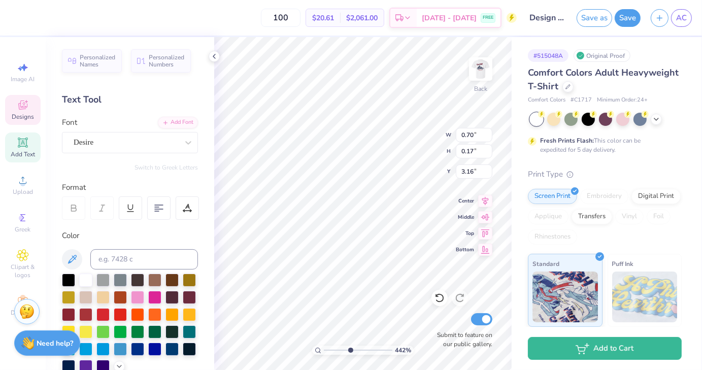
type input "4.42174176078316"
type input "3.10"
type input "4.42174176078316"
type input "3.08"
click at [34, 109] on div "Designs" at bounding box center [23, 110] width 36 height 30
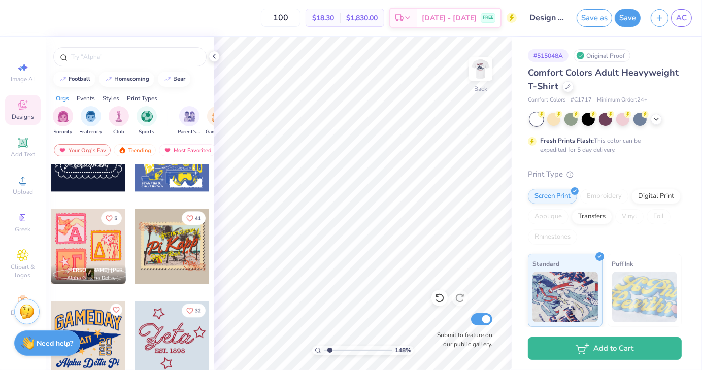
scroll to position [2274, 0]
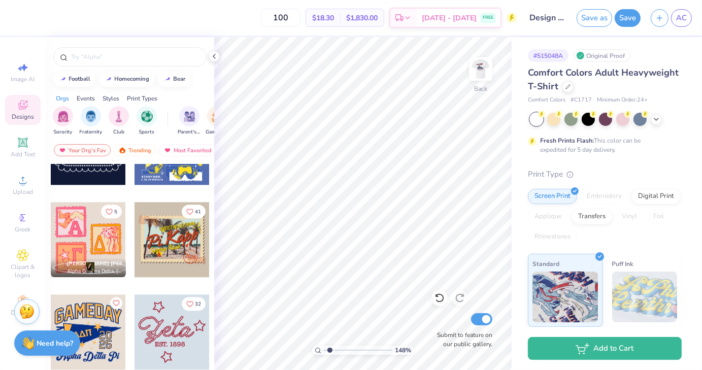
click at [169, 242] on div at bounding box center [172, 239] width 75 height 75
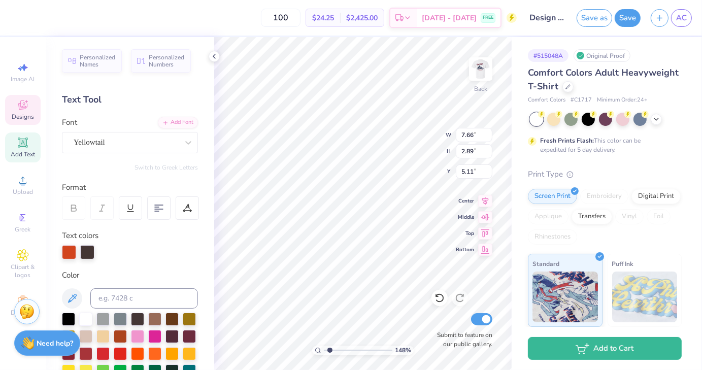
type input "1.48384665443331"
type textarea "Pi"
type input "1.48384665443331"
type textarea "Pi"
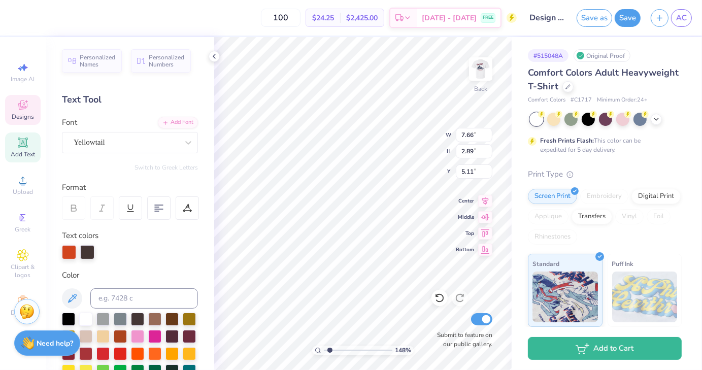
type input "1.48384665443331"
type textarea "P"
type input "1.48384665443331"
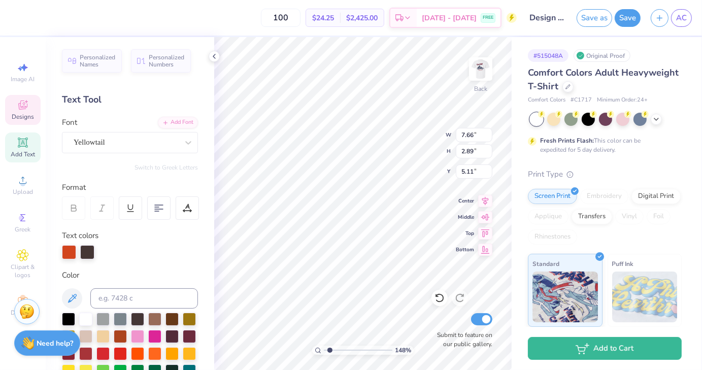
type textarea "C"
type input "1.48384665443331"
type textarea "CC"
type input "1.48384665443331"
type textarea "CCV"
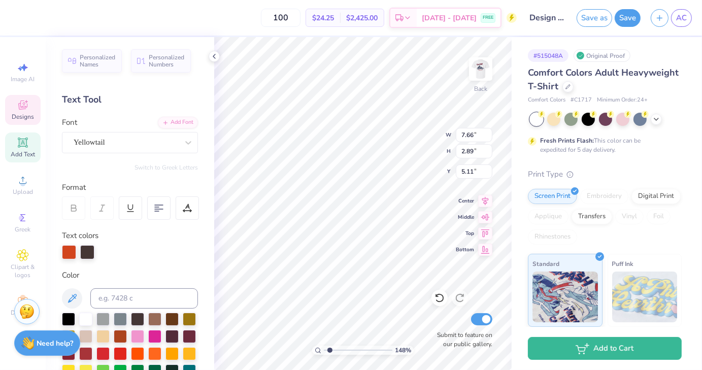
type input "1.48384665443331"
type textarea "CCVT"
type input "1.48384665443331"
type input "4.48"
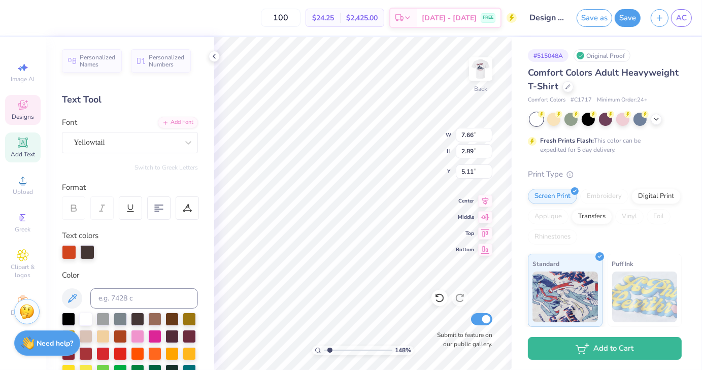
type input "1.64"
type input "7.15"
type input "1.48384665443331"
type textarea "Spring Rus"
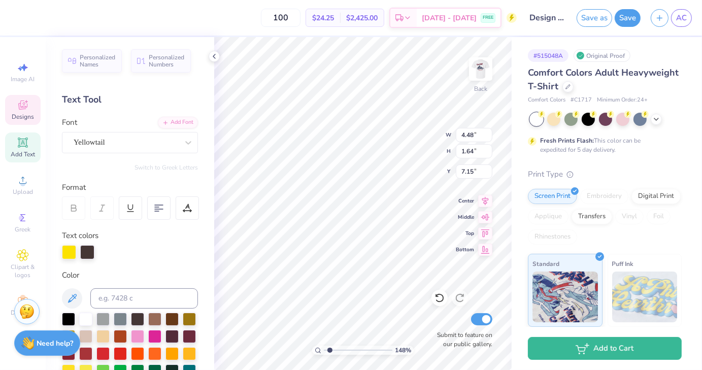
type input "1.48384665443331"
type textarea "Spring Ru"
type input "1.48384665443331"
type textarea "Spring R"
type input "1.48384665443331"
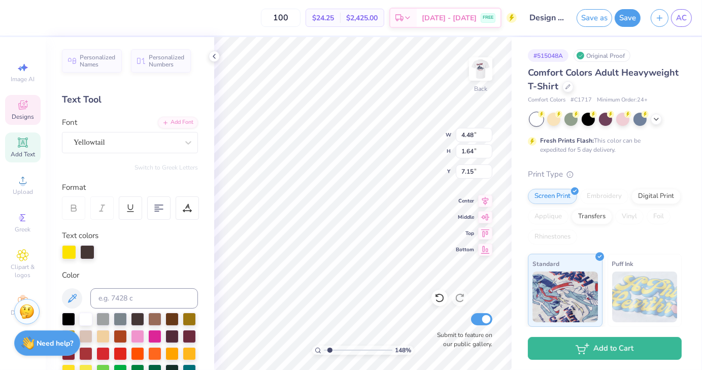
type textarea "Spring"
type input "1.48384665443331"
type textarea "Spr"
type input "1.48384665443331"
type textarea "Sp"
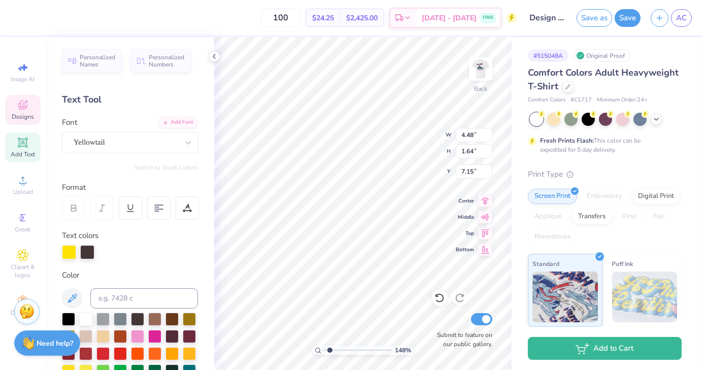
type input "1.48384665443331"
type textarea "S"
type input "1.48384665443331"
type textarea "A"
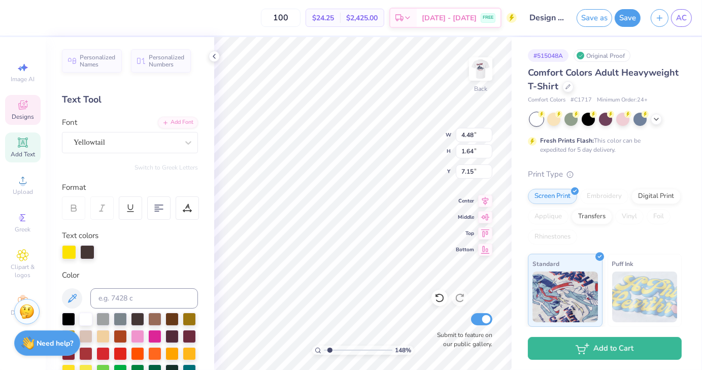
type input "1.48384665443331"
type textarea "Au"
type input "1.48384665443331"
type textarea "Aut"
type input "1.48384665443331"
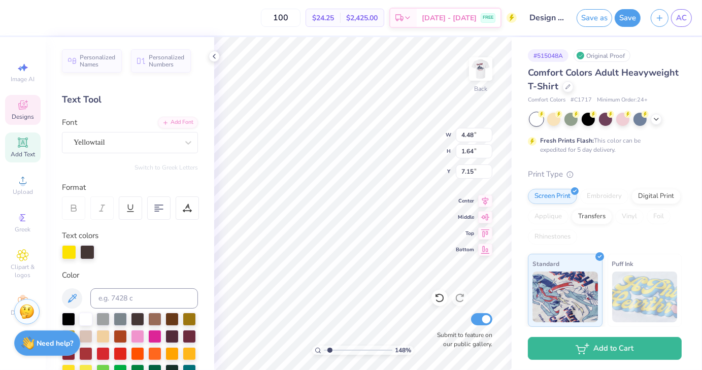
type textarea "Auto"
type input "1.48384665443331"
type textarea "Autoc"
type input "1.48384665443331"
type textarea "Autocr"
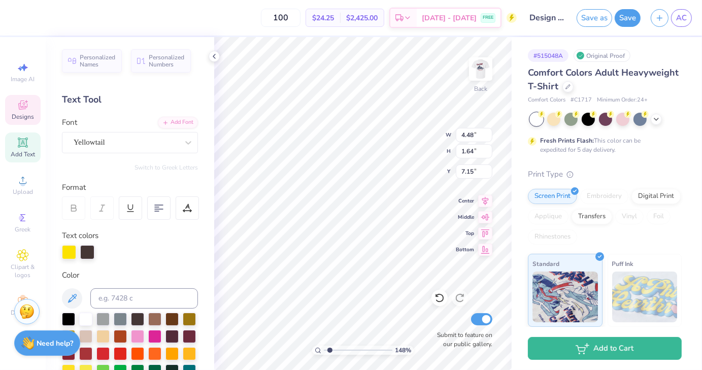
type input "1.48384665443331"
type textarea "Autocro"
type input "1.48384665443331"
type textarea "Autocros"
type input "1.48384665443331"
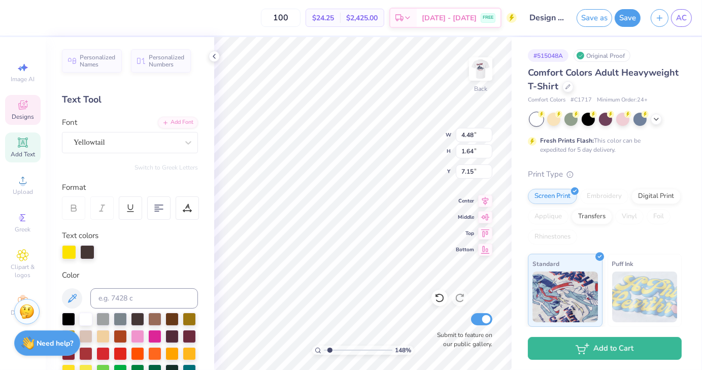
type textarea "Autocross"
type input "1.48384665443331"
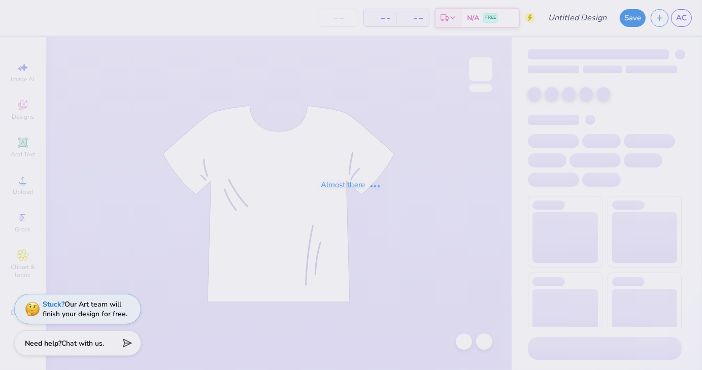
type input "Design three"
type input "100"
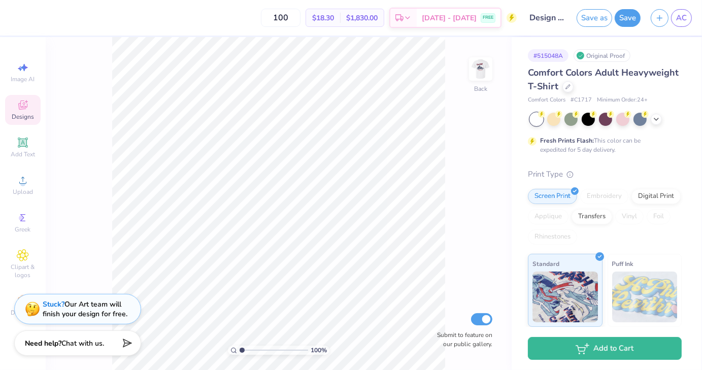
click at [22, 107] on icon at bounding box center [22, 105] width 9 height 9
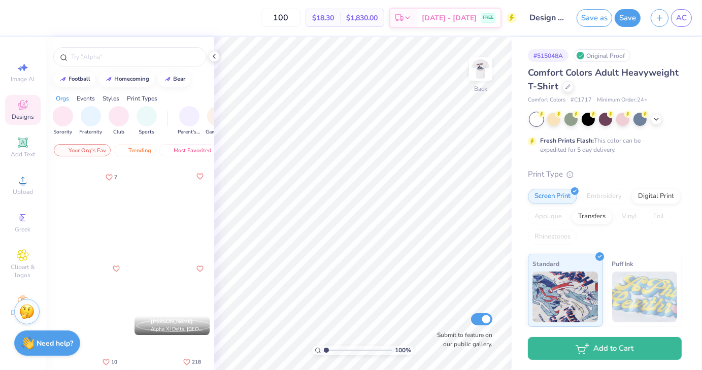
scroll to position [1754, 0]
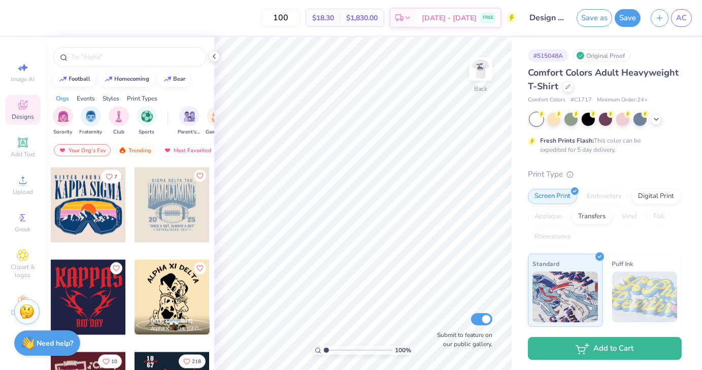
click at [100, 208] on div at bounding box center [88, 205] width 75 height 75
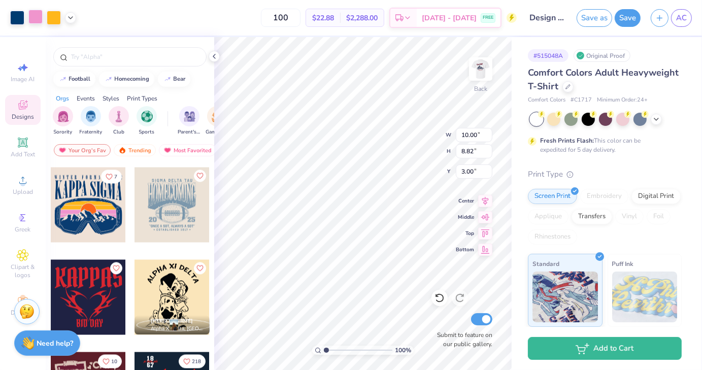
click at [33, 22] on div at bounding box center [35, 17] width 14 height 14
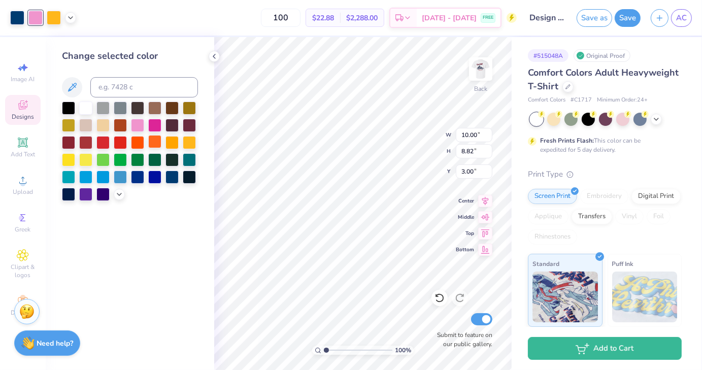
click at [154, 142] on div at bounding box center [154, 141] width 13 height 13
click at [56, 22] on div at bounding box center [54, 17] width 14 height 14
click at [191, 123] on div at bounding box center [189, 124] width 13 height 13
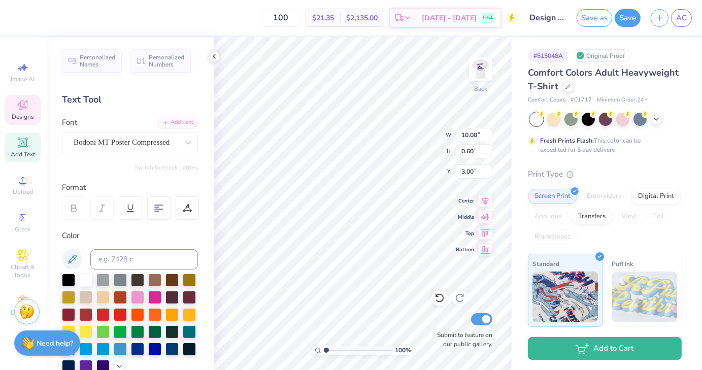
scroll to position [8, 3]
type textarea "AUTOCROSS"
type input "4.80"
type input "2.81"
type input "3.80"
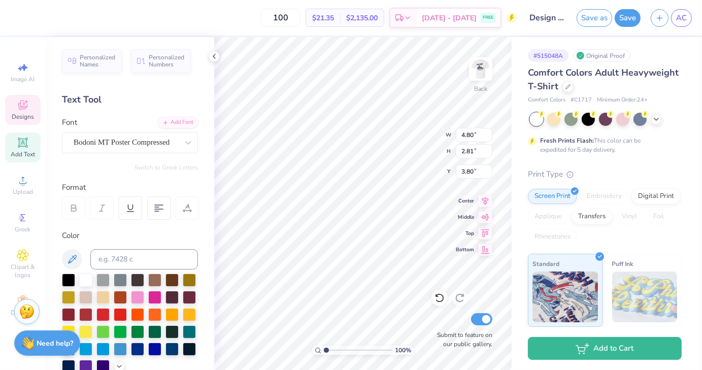
scroll to position [8, 1]
type textarea "Car Club"
type input "4.70"
type input "2.85"
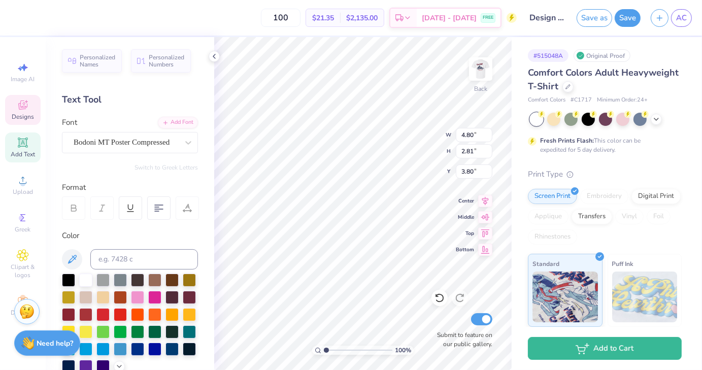
type input "3.91"
type textarea "Of [US_STATE] Tech"
type textarea "Of Car ClubVirginia Tech"
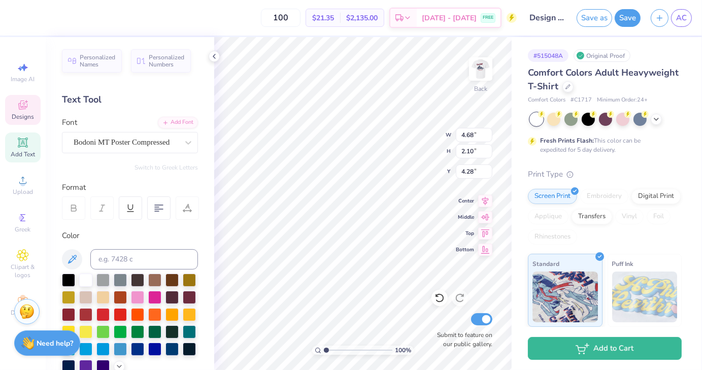
type input "4.28"
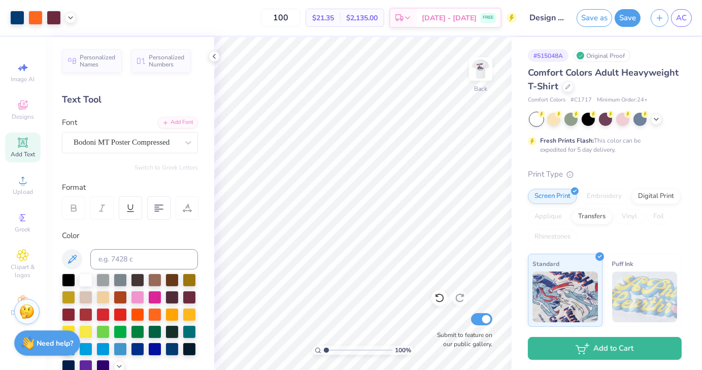
scroll to position [237, 0]
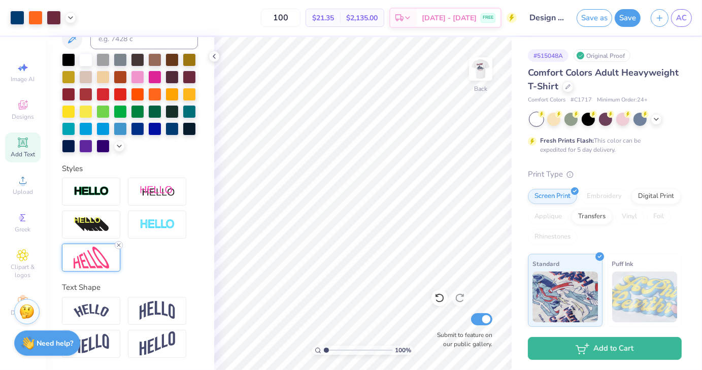
click at [119, 245] on line at bounding box center [118, 245] width 3 height 3
click at [88, 312] on img at bounding box center [92, 311] width 36 height 14
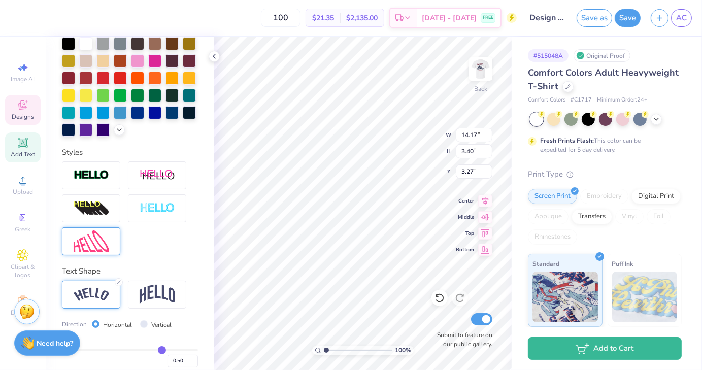
scroll to position [8, 3]
type textarea "Car Club of [US_STATE] Tech"
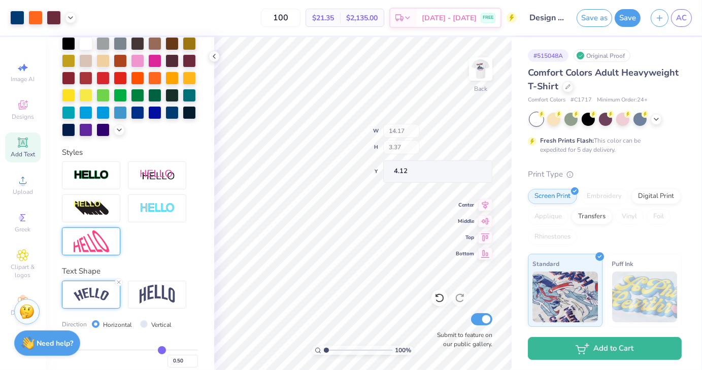
type input "4.12"
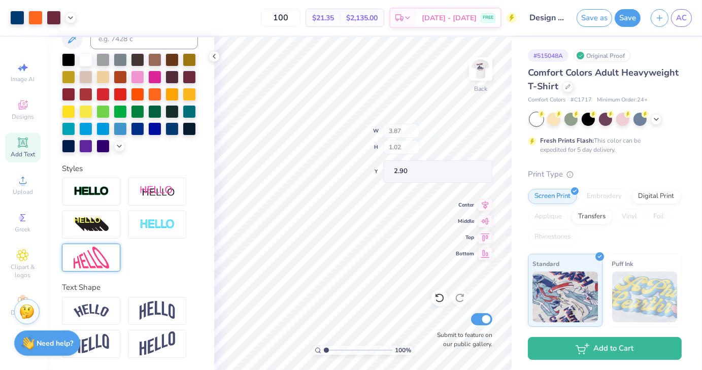
type input "3.87"
type input "1.02"
type input "3.00"
type input "5.38"
type input "3.35"
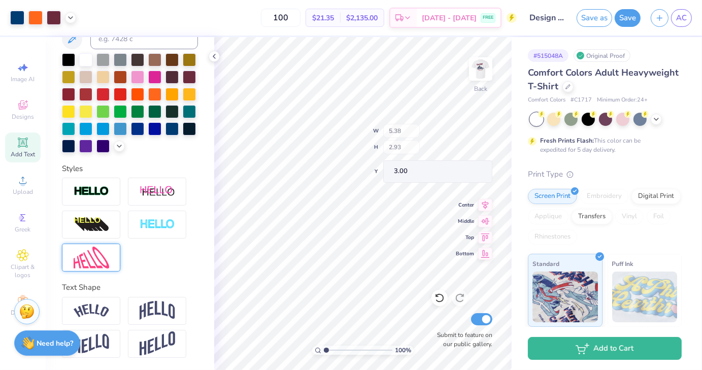
type input "3.00"
click at [482, 65] on img at bounding box center [481, 69] width 41 height 41
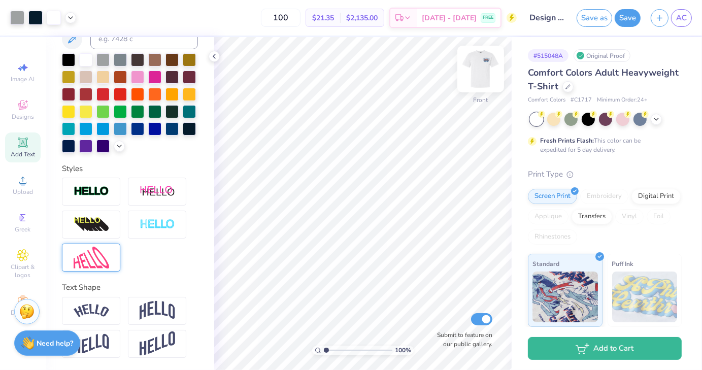
click at [482, 65] on img at bounding box center [481, 69] width 41 height 41
click at [96, 255] on img at bounding box center [92, 258] width 36 height 22
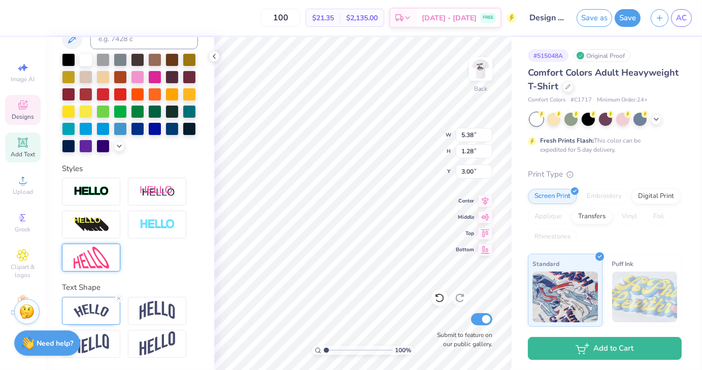
click at [97, 269] on img at bounding box center [92, 258] width 36 height 22
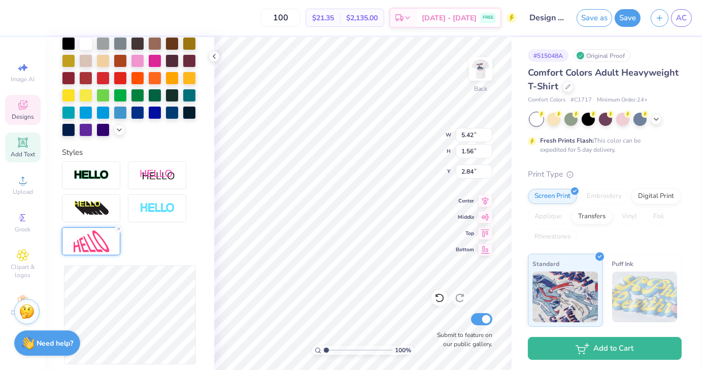
type input "5.42"
type input "1.56"
type input "2.84"
type input "5.38"
type input "1.52"
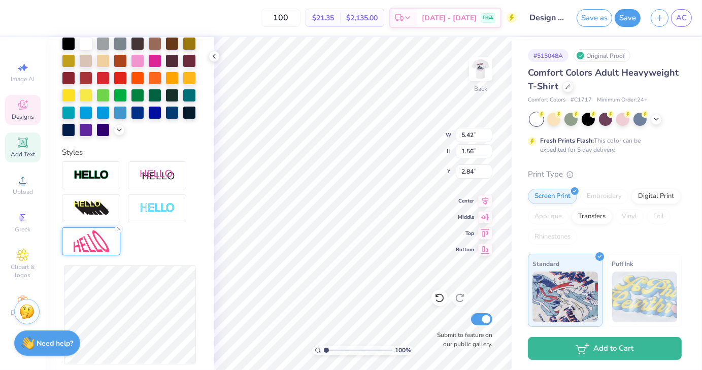
type input "2.83"
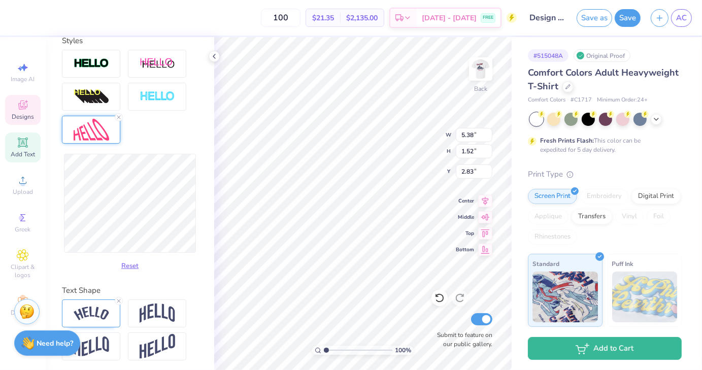
scroll to position [368, 0]
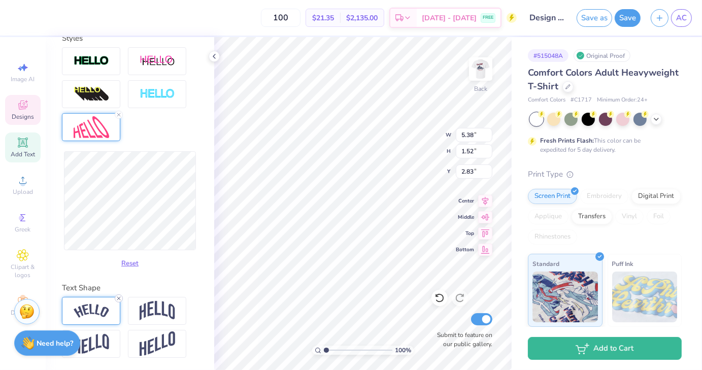
click at [118, 297] on icon at bounding box center [119, 299] width 6 height 6
type input "5.37"
type input "1.48"
type input "2.95"
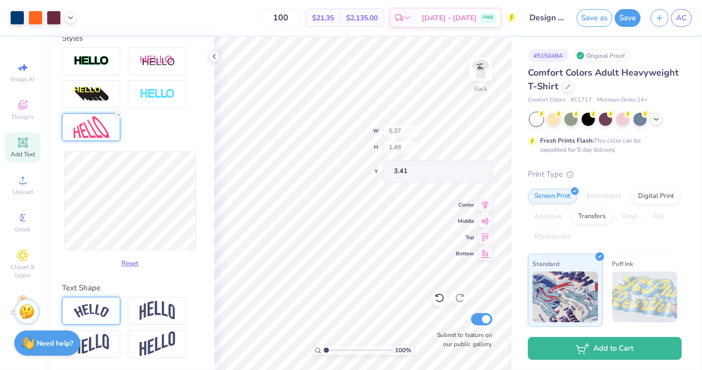
type input "3.00"
click at [436, 294] on icon at bounding box center [440, 298] width 10 height 10
type input "3.86"
type input "1.87"
type input "4.64"
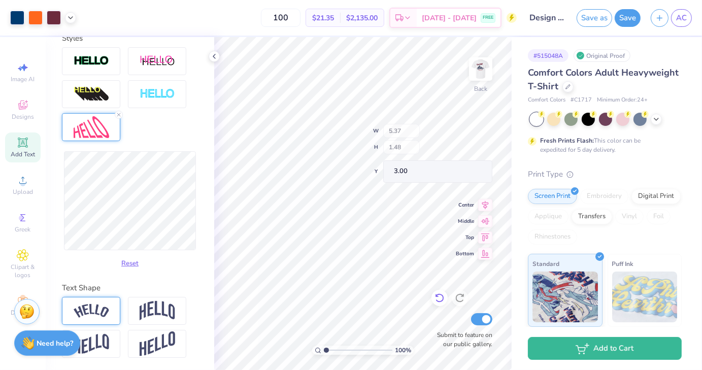
type input "3.00"
click at [132, 264] on button "Reset" at bounding box center [130, 261] width 26 height 17
click at [107, 345] on img at bounding box center [92, 344] width 36 height 20
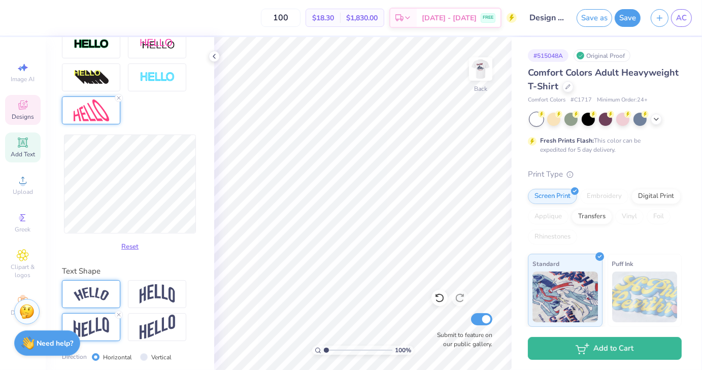
click at [24, 104] on icon at bounding box center [22, 105] width 9 height 9
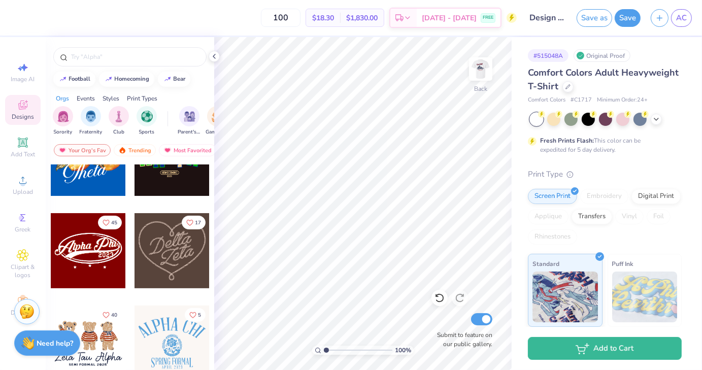
scroll to position [322, 0]
click at [118, 49] on div at bounding box center [129, 56] width 153 height 19
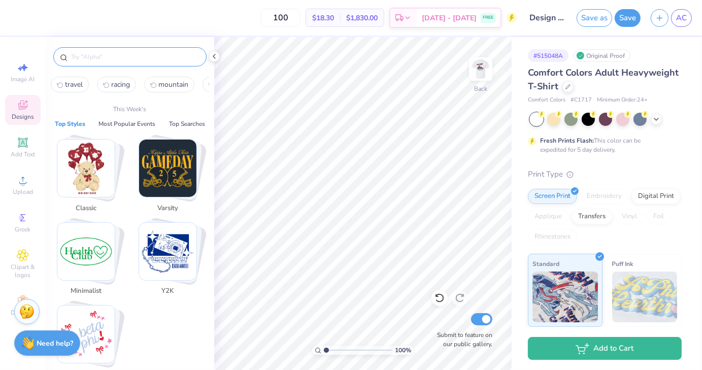
click at [119, 55] on input "text" at bounding box center [135, 57] width 130 height 10
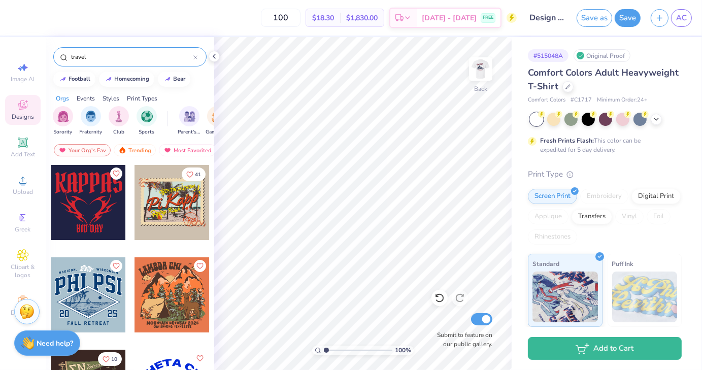
type input "travel"
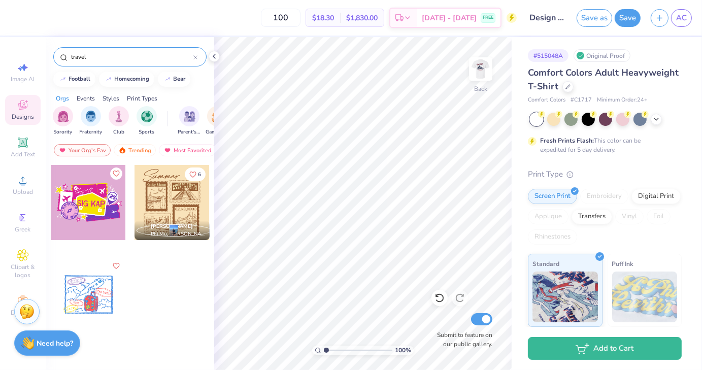
drag, startPoint x: 105, startPoint y: 53, endPoint x: 60, endPoint y: 56, distance: 44.8
click at [60, 56] on div "travel" at bounding box center [129, 56] width 153 height 19
click at [183, 149] on div "Most Favorited" at bounding box center [187, 150] width 57 height 12
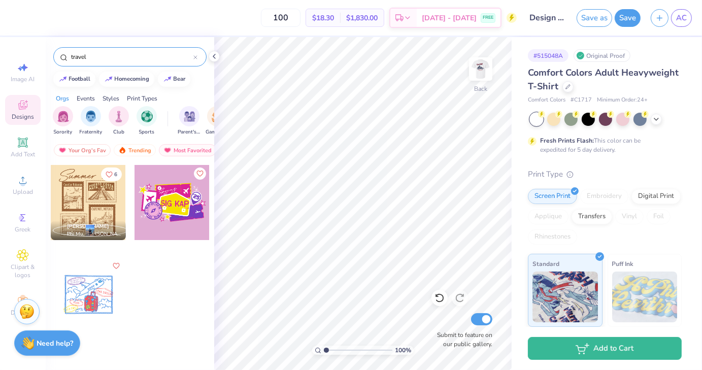
click at [197, 55] on div at bounding box center [195, 56] width 4 height 9
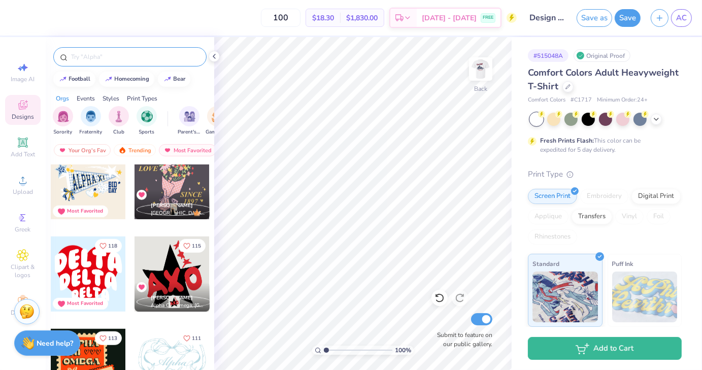
scroll to position [759, 0]
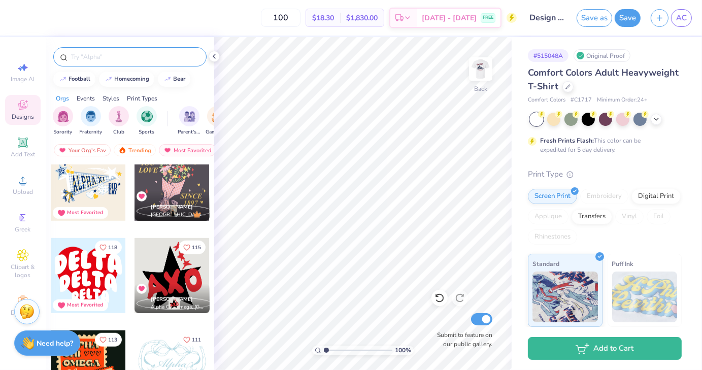
click at [101, 59] on input "text" at bounding box center [135, 57] width 130 height 10
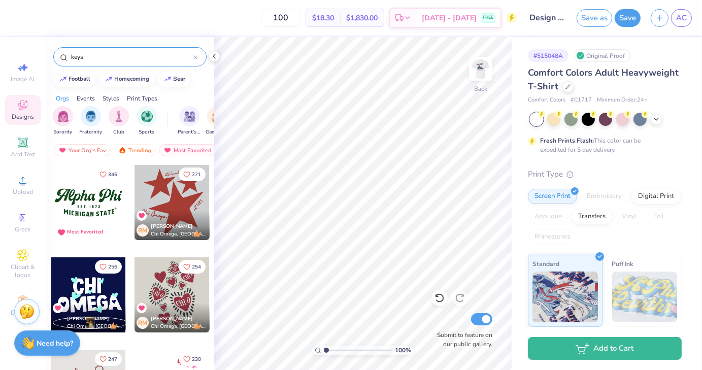
type input "keys"
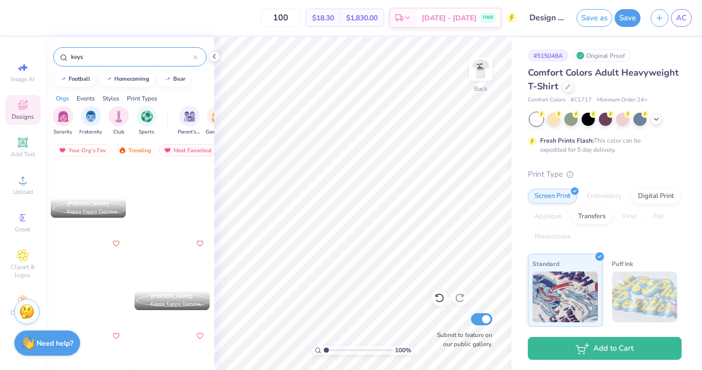
scroll to position [426, 0]
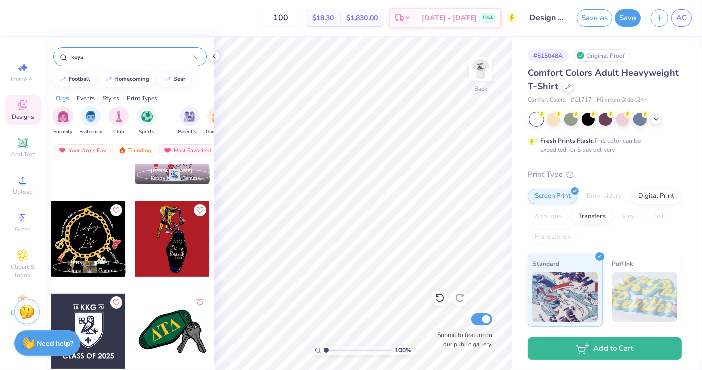
click at [170, 252] on div at bounding box center [172, 239] width 75 height 75
type input "2.12"
type input "4.74"
click at [333, 351] on input "range" at bounding box center [358, 350] width 69 height 9
drag, startPoint x: 333, startPoint y: 351, endPoint x: 343, endPoint y: 350, distance: 9.8
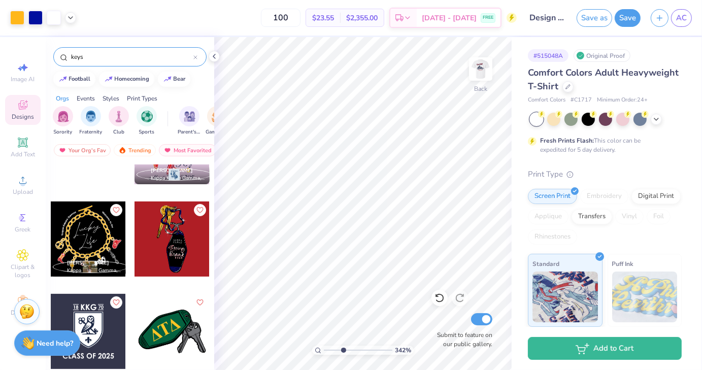
type input "3.42"
click at [343, 350] on input "range" at bounding box center [358, 350] width 69 height 9
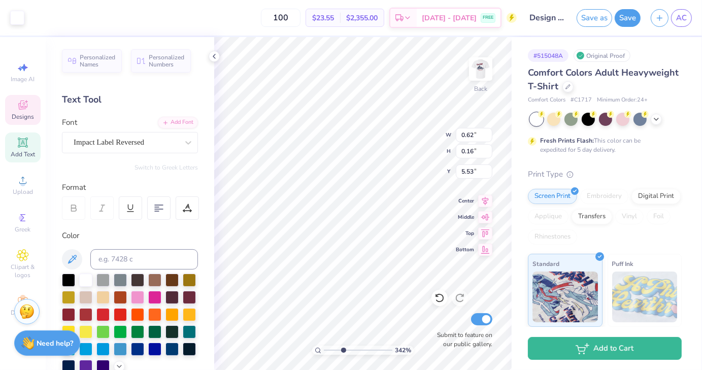
scroll to position [8, 1]
type input "0.61"
type input "5.38"
type textarea "[US_STATE]"
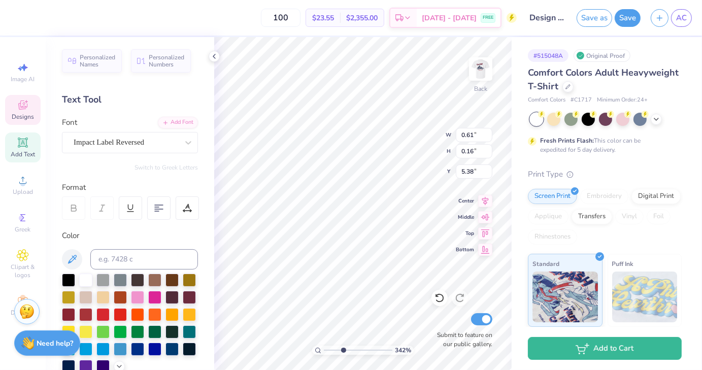
type input "0.62"
type input "5.53"
type textarea "Tech"
type input "1.00"
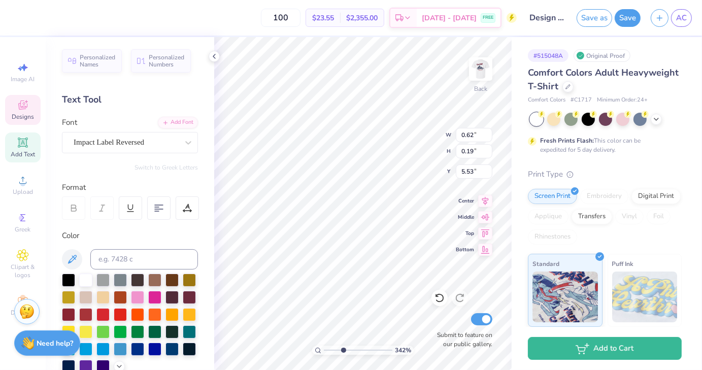
type input "0.19"
type input "5.36"
type input "0.88"
type input "0.16"
type input "5.37"
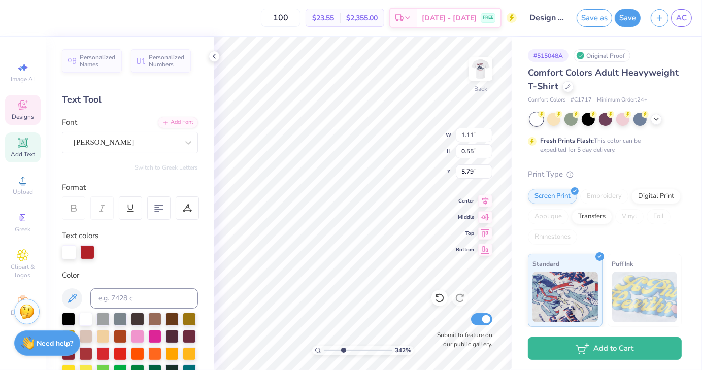
type textarea "Car"
type input "1.02"
type input "0.46"
type input "6.17"
type textarea "Club"
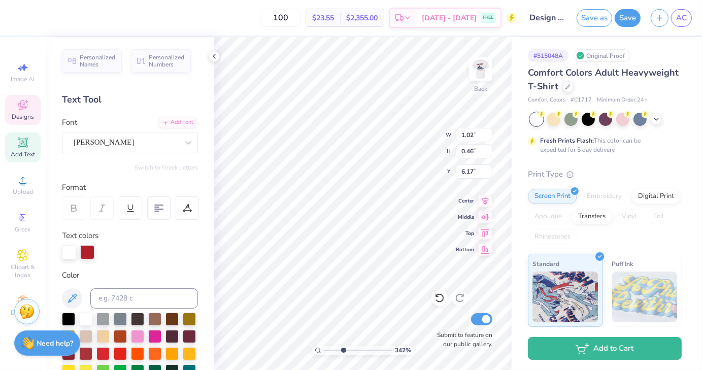
type input "0.62"
type input "0.38"
type input "5.88"
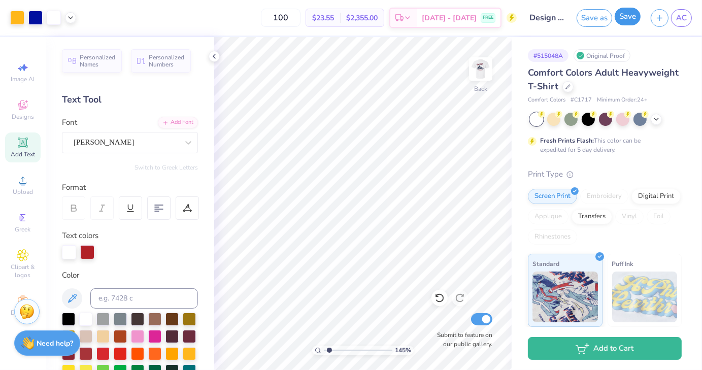
click at [626, 20] on button "Save" at bounding box center [628, 17] width 26 height 18
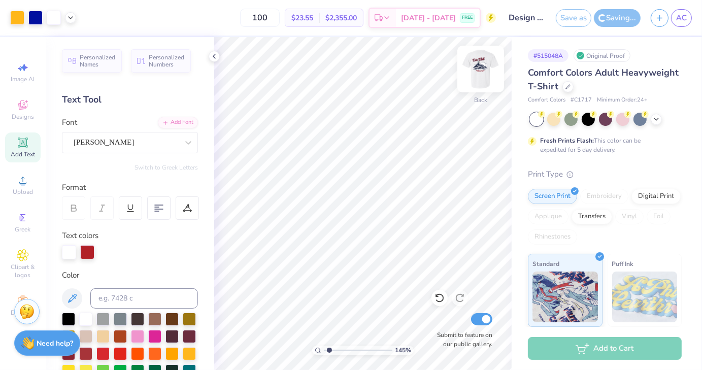
click at [479, 65] on img at bounding box center [481, 69] width 41 height 41
click at [276, 18] on input "100" at bounding box center [260, 18] width 40 height 18
click at [278, 18] on input "100" at bounding box center [260, 18] width 40 height 18
type input "1.44926263148008"
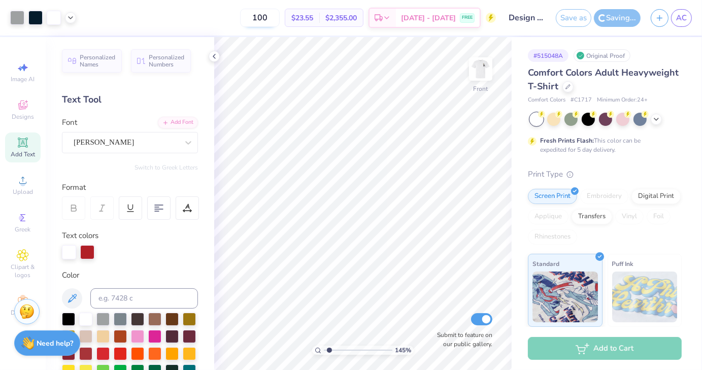
click at [278, 18] on input "100" at bounding box center [260, 18] width 40 height 18
click at [280, 16] on input "100" at bounding box center [260, 18] width 40 height 18
type input "150"
type input "1.44926263148008"
type input "150"
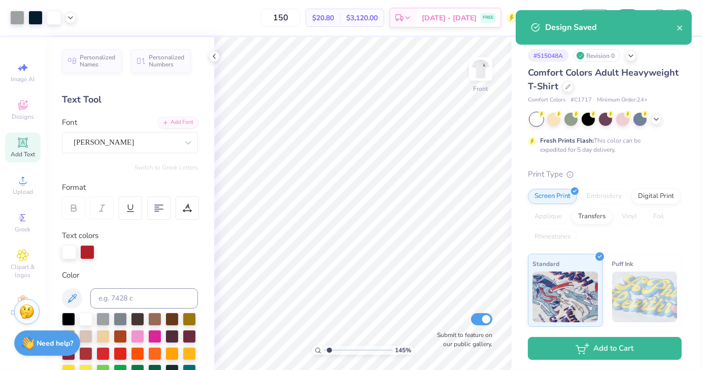
click at [234, 22] on div "150 $20.80 Per Item $3,120.00 Total Est. Delivery [DATE] - [DATE] FREE" at bounding box center [299, 18] width 436 height 36
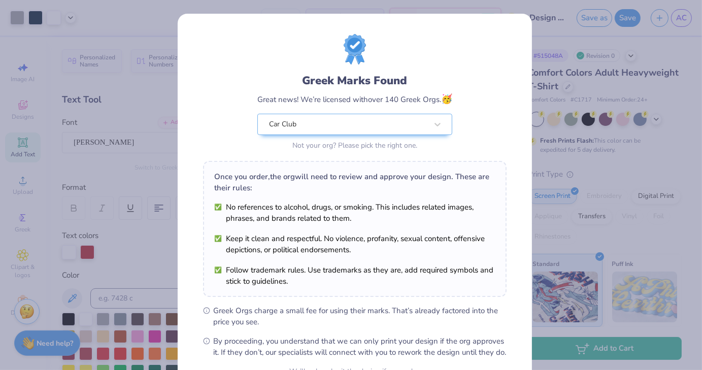
scroll to position [104, 0]
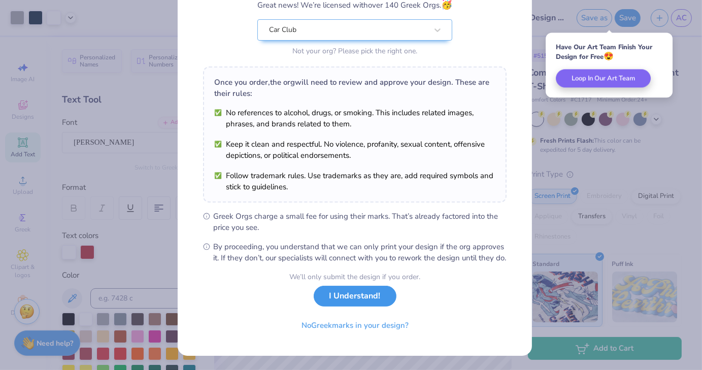
click at [361, 306] on button "I Understand!" at bounding box center [355, 296] width 83 height 21
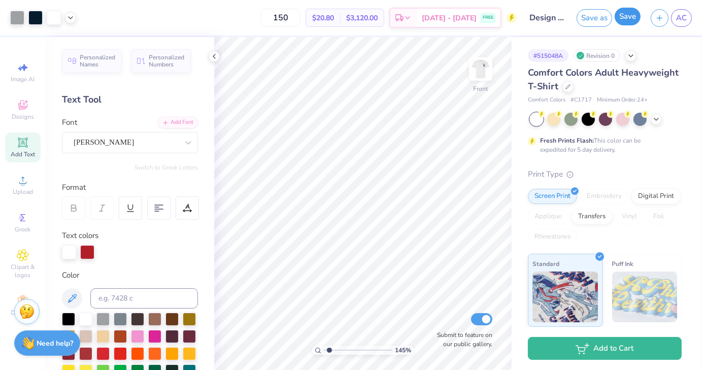
click at [634, 19] on button "Save" at bounding box center [628, 17] width 26 height 18
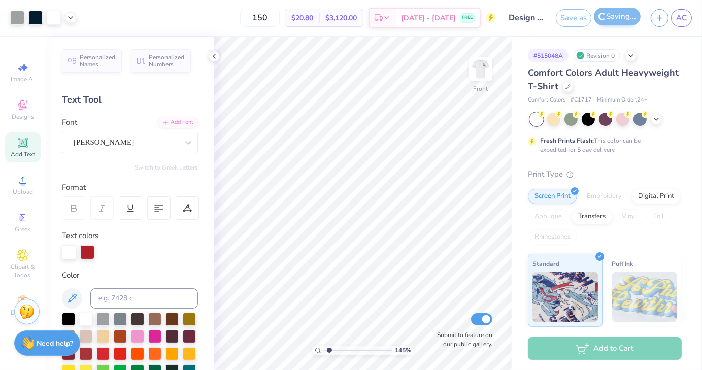
type input "1.44926263148008"
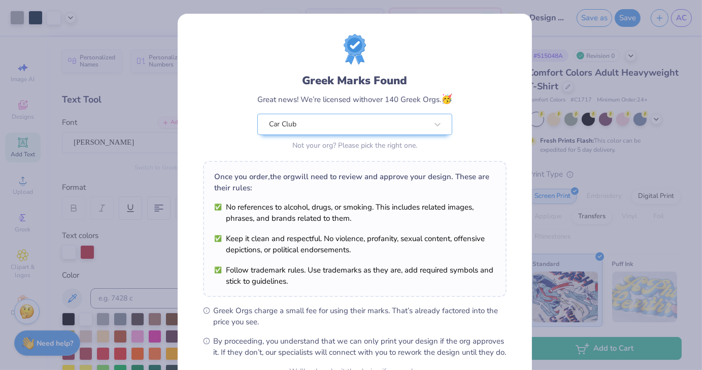
scroll to position [104, 0]
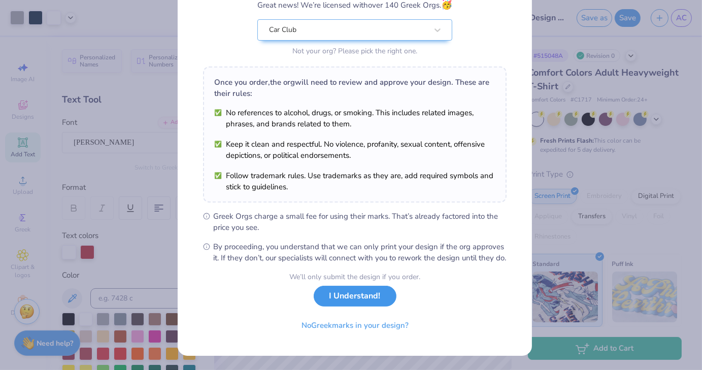
click at [348, 305] on button "I Understand!" at bounding box center [355, 296] width 83 height 21
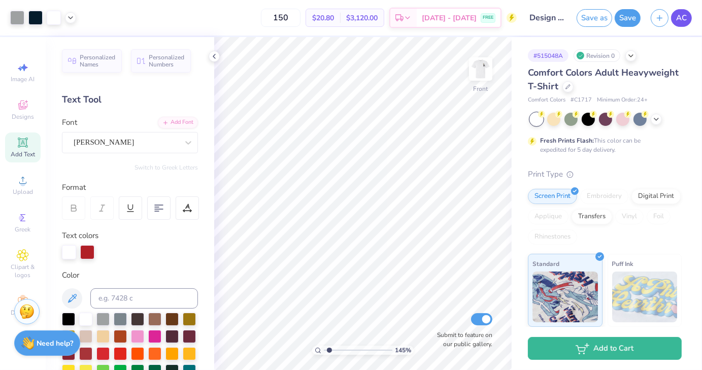
click at [680, 16] on span "AC" at bounding box center [681, 18] width 11 height 12
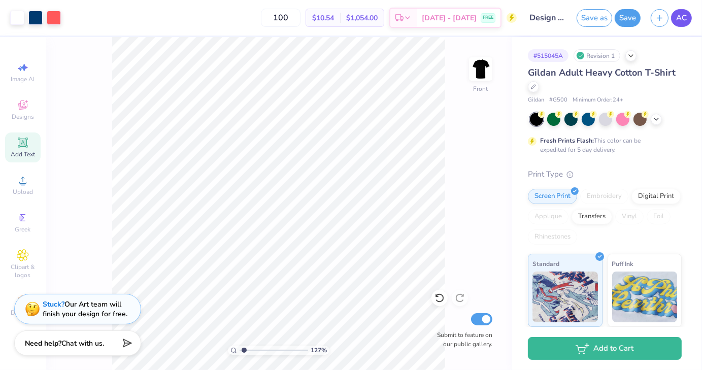
click at [675, 17] on link "AC" at bounding box center [681, 18] width 21 height 18
